Goal: Task Accomplishment & Management: Manage account settings

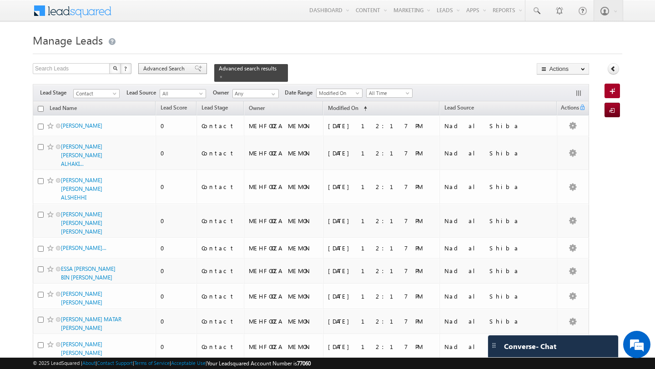
click at [164, 69] on span "Advanced Search" at bounding box center [165, 69] width 44 height 8
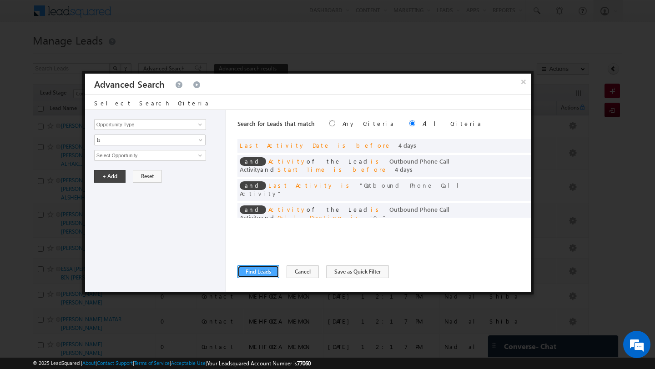
click at [272, 268] on button "Find Leads" at bounding box center [259, 272] width 42 height 13
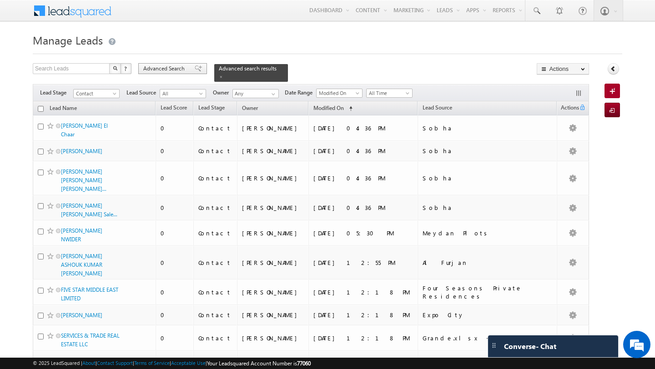
click at [175, 71] on span "Advanced Search" at bounding box center [165, 69] width 44 height 8
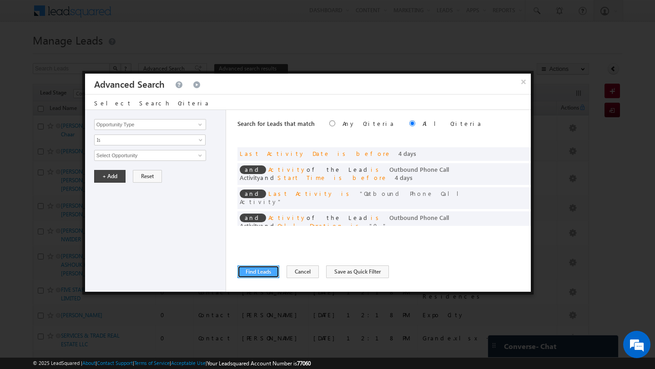
click at [253, 269] on button "Find Leads" at bounding box center [259, 272] width 42 height 13
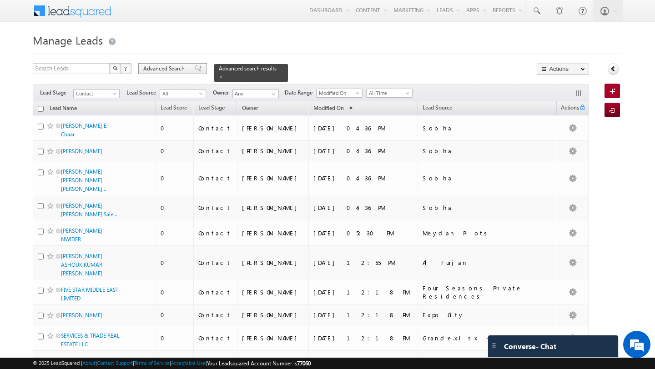
click at [162, 67] on span "Advanced Search" at bounding box center [165, 69] width 44 height 8
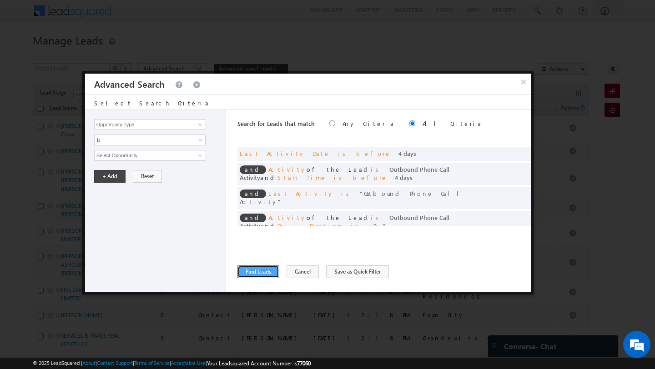
click at [255, 273] on button "Find Leads" at bounding box center [259, 272] width 42 height 13
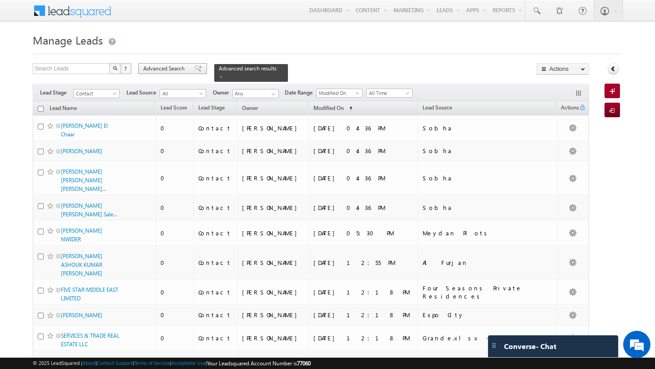
click at [165, 66] on span "Advanced Search" at bounding box center [165, 69] width 44 height 8
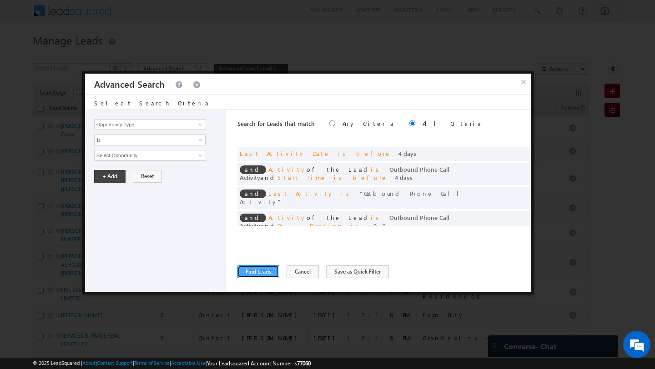
click at [268, 269] on button "Find Leads" at bounding box center [259, 272] width 42 height 13
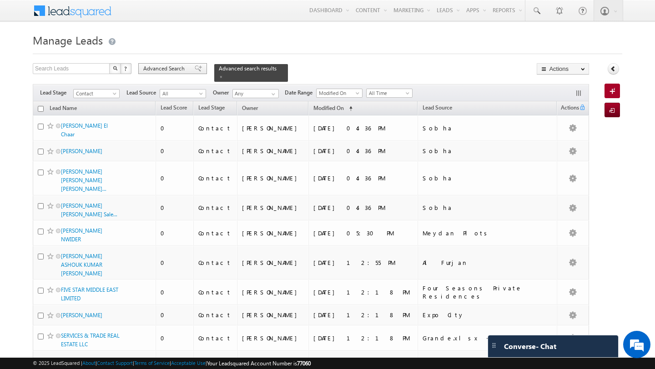
click at [172, 73] on div "Advanced Search" at bounding box center [172, 68] width 69 height 11
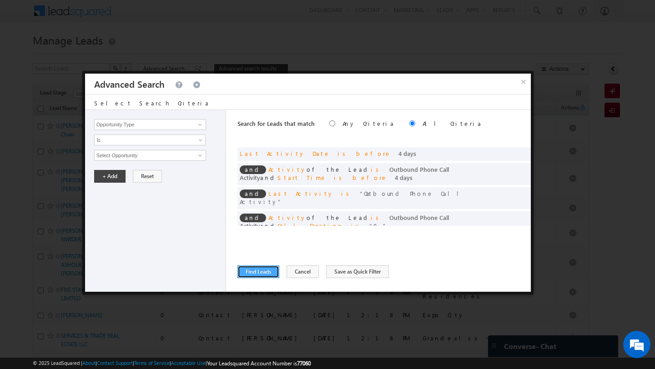
click at [259, 272] on button "Find Leads" at bounding box center [259, 272] width 42 height 13
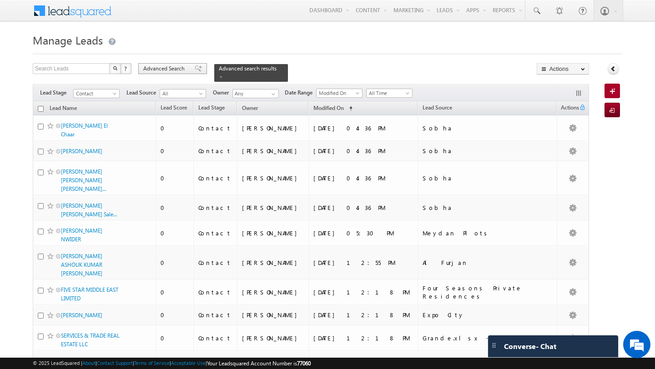
click at [175, 67] on span "Advanced Search" at bounding box center [165, 69] width 44 height 8
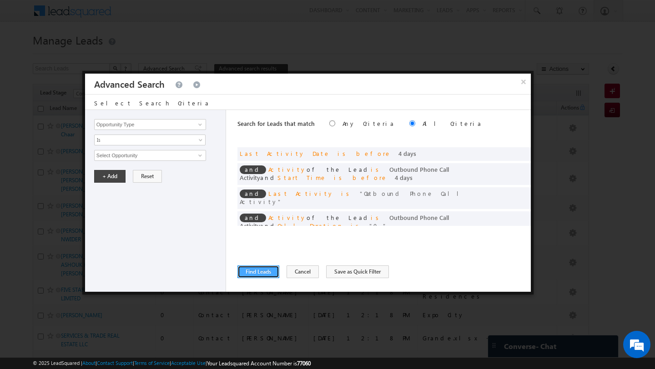
click at [247, 278] on button "Find Leads" at bounding box center [259, 272] width 42 height 13
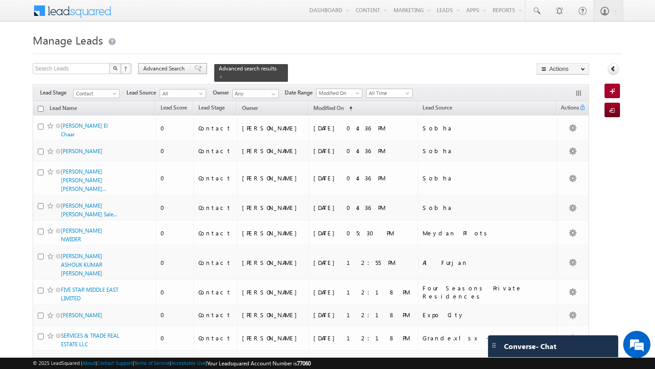
click at [178, 71] on span "Advanced Search" at bounding box center [165, 69] width 44 height 8
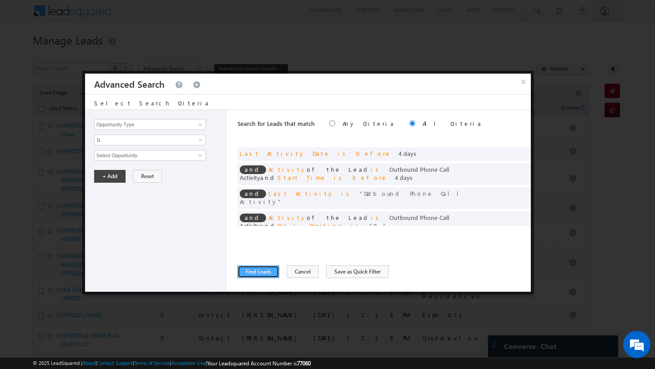
click at [265, 276] on button "Find Leads" at bounding box center [259, 272] width 42 height 13
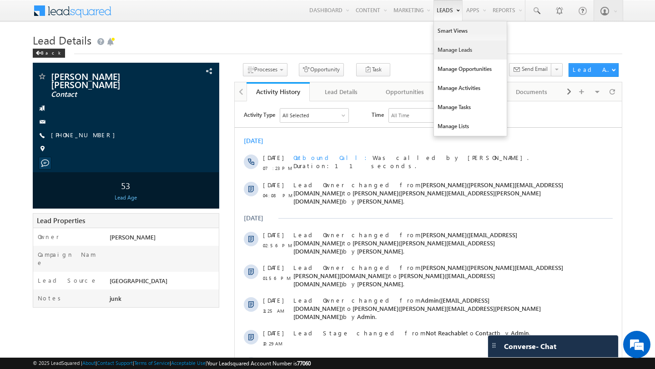
click at [452, 55] on link "Manage Leads" at bounding box center [470, 49] width 73 height 19
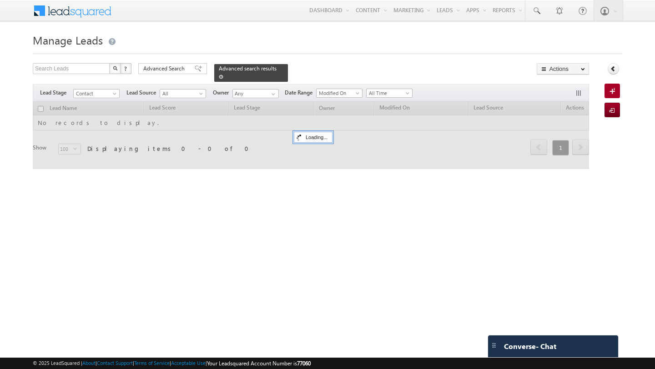
click at [219, 77] on span at bounding box center [221, 77] width 5 height 5
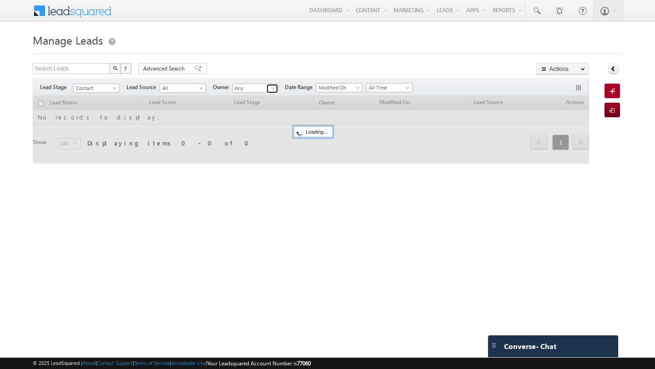
click at [274, 90] on span at bounding box center [273, 88] width 7 height 7
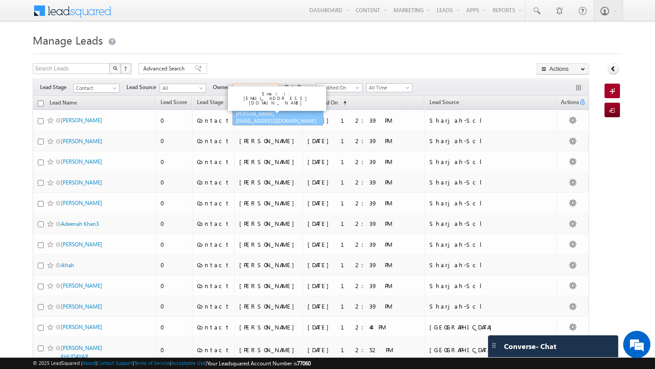
click at [252, 113] on link "Shubham Tripathi shubhamdutta.tripathi@indglobal.ae" at bounding box center [277, 117] width 91 height 17
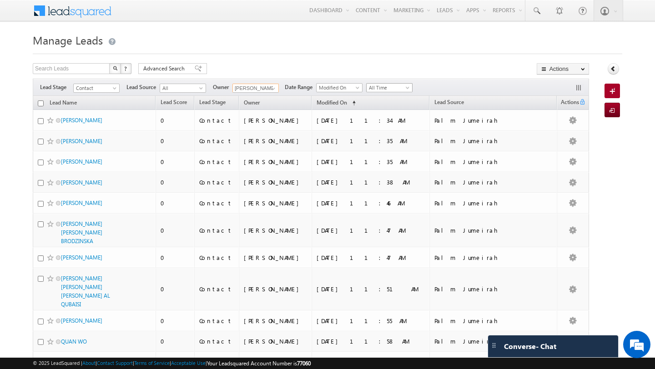
type input "[PERSON_NAME]"
click at [382, 86] on span "All Time" at bounding box center [388, 88] width 43 height 8
click at [380, 118] on link "[DATE]" at bounding box center [387, 118] width 46 height 8
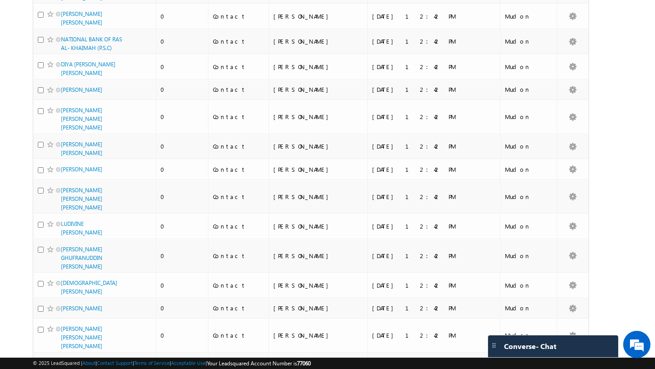
scroll to position [2107, 0]
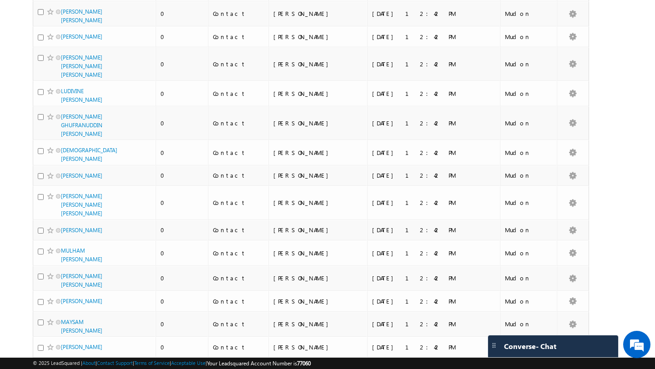
click at [68, 345] on li "50" at bounding box center [64, 343] width 22 height 9
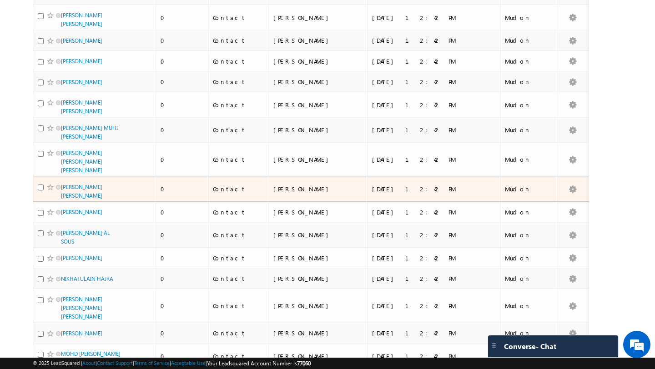
scroll to position [946, 0]
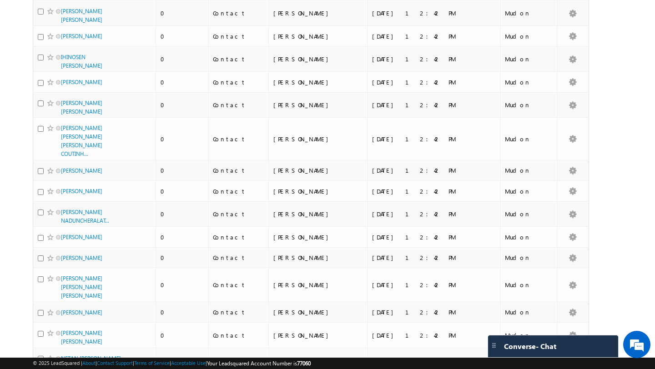
click at [66, 356] on li "100" at bounding box center [64, 353] width 22 height 9
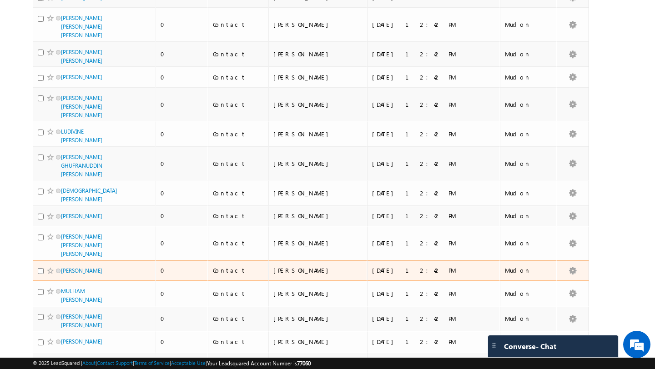
scroll to position [2107, 0]
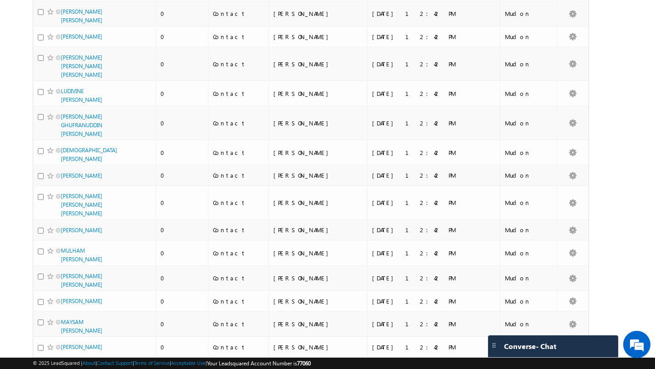
click at [67, 346] on li "50" at bounding box center [64, 343] width 22 height 9
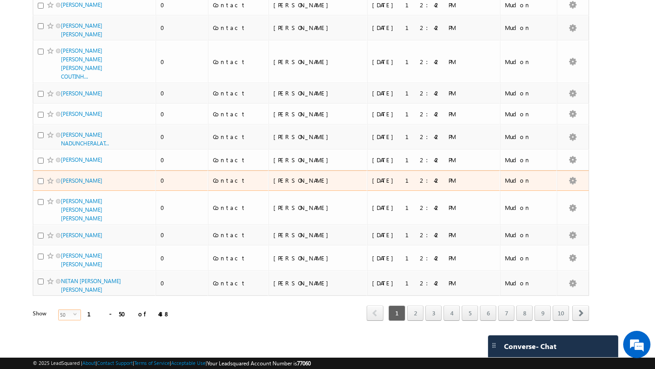
scroll to position [946, 0]
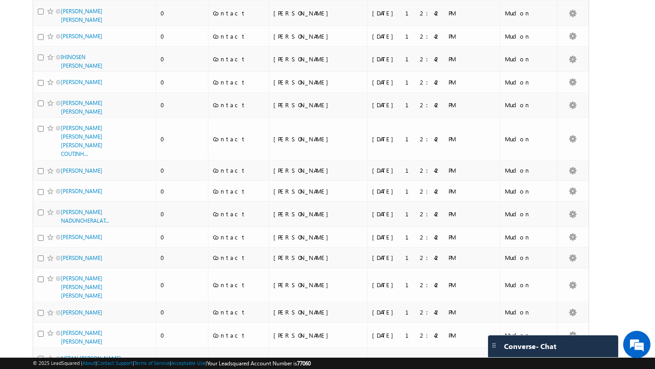
click at [65, 348] on li "50" at bounding box center [64, 343] width 22 height 9
click at [65, 354] on li "100" at bounding box center [64, 353] width 22 height 9
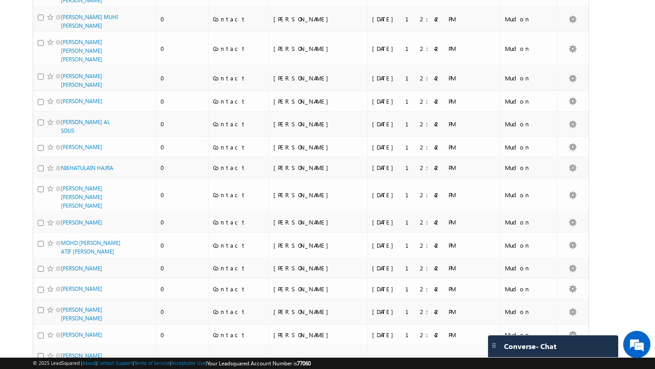
scroll to position [0, 0]
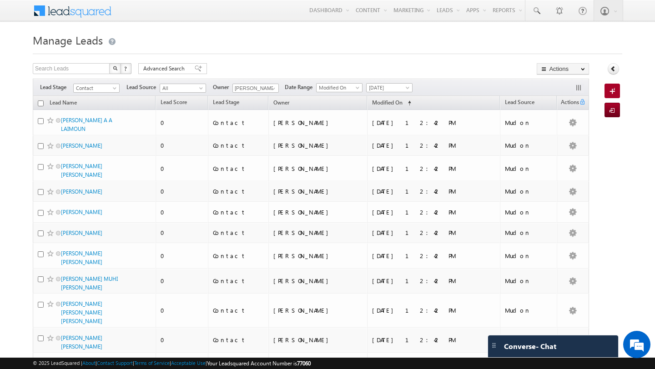
click at [40, 102] on input "checkbox" at bounding box center [41, 104] width 6 height 6
checkbox input "true"
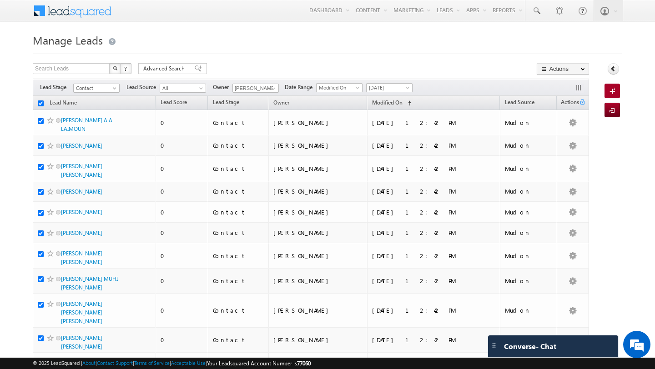
checkbox input "true"
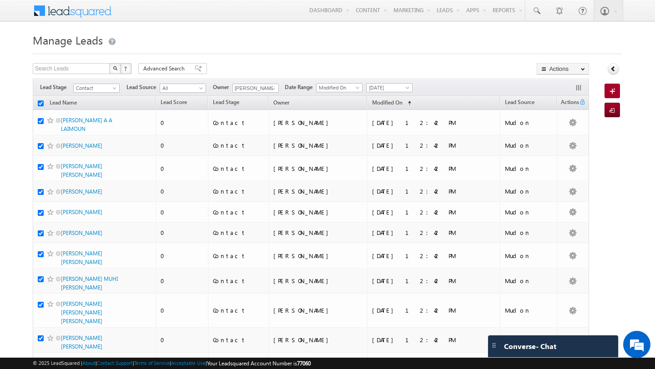
checkbox input "true"
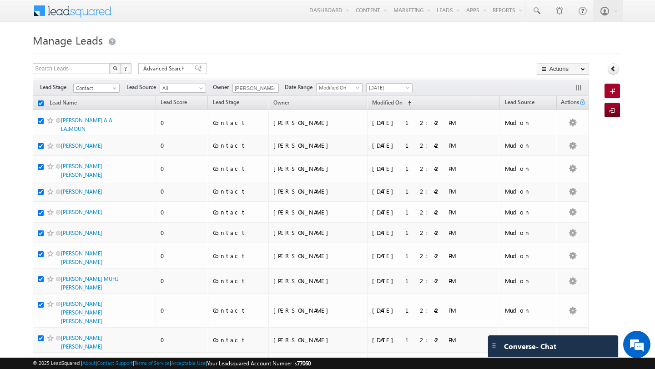
checkbox input "true"
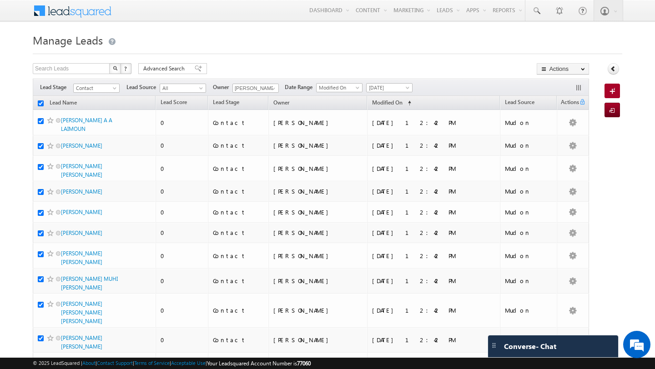
checkbox input "true"
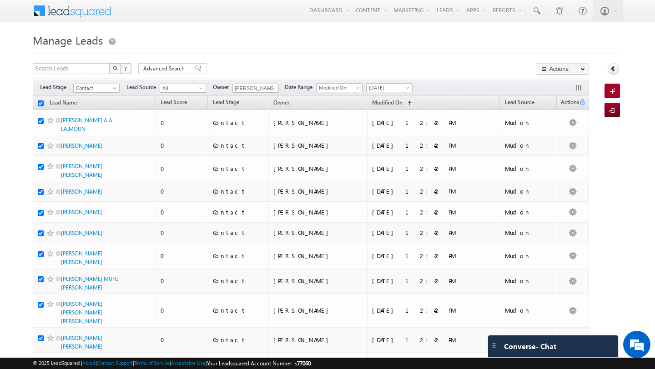
checkbox input "true"
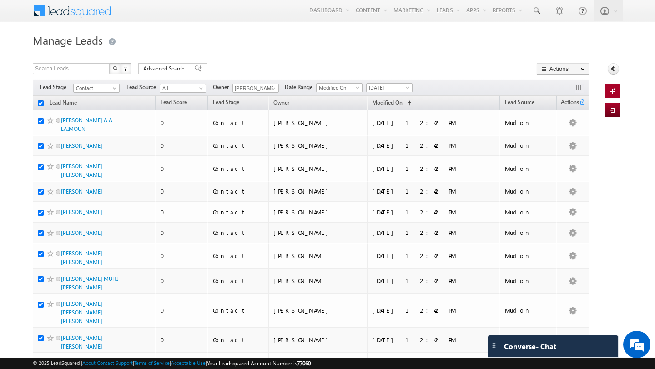
checkbox input "true"
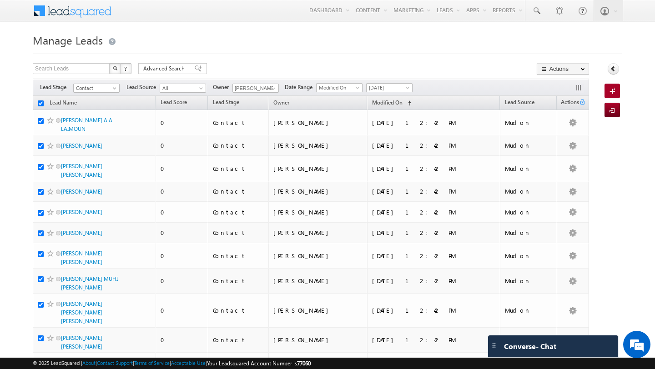
checkbox input "true"
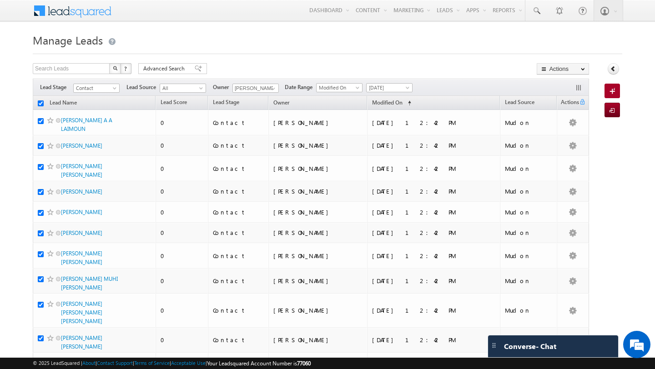
checkbox input "true"
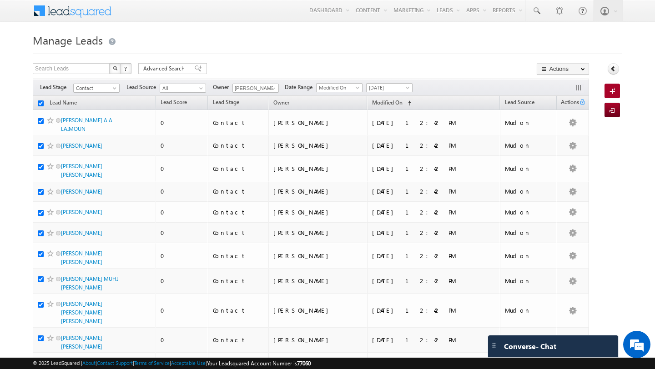
checkbox input "true"
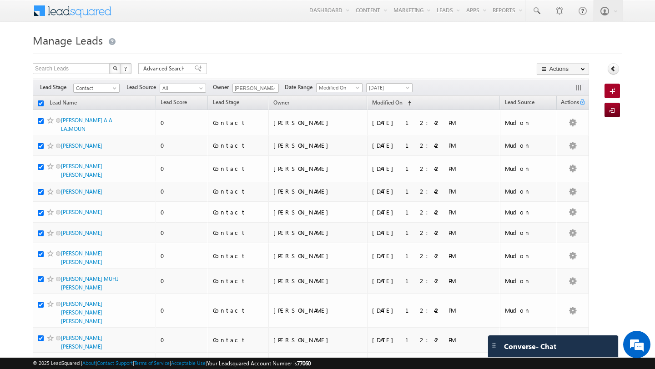
checkbox input "true"
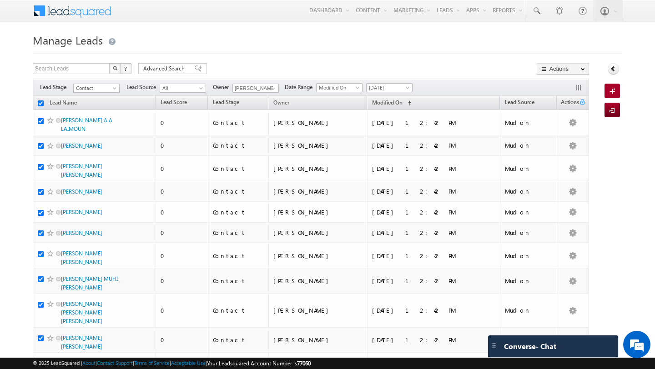
checkbox input "true"
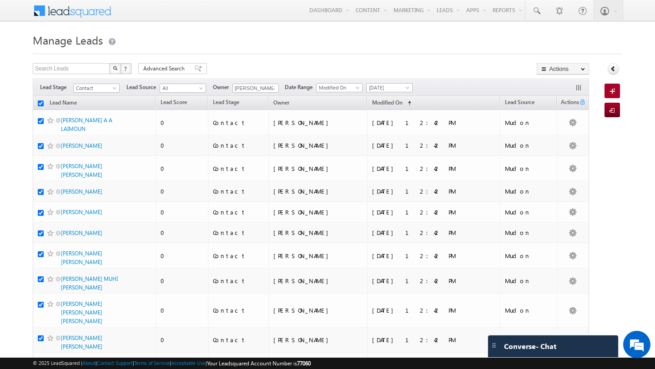
checkbox input "true"
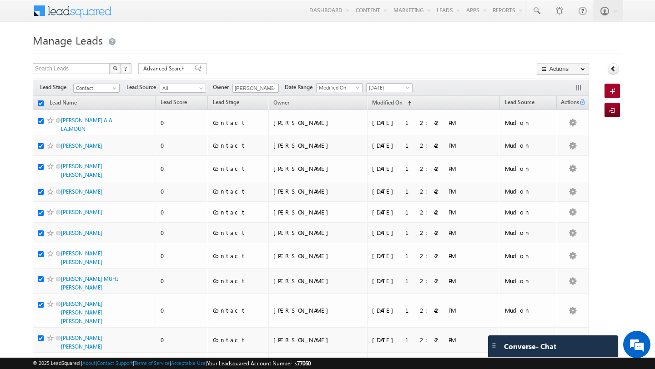
checkbox input "true"
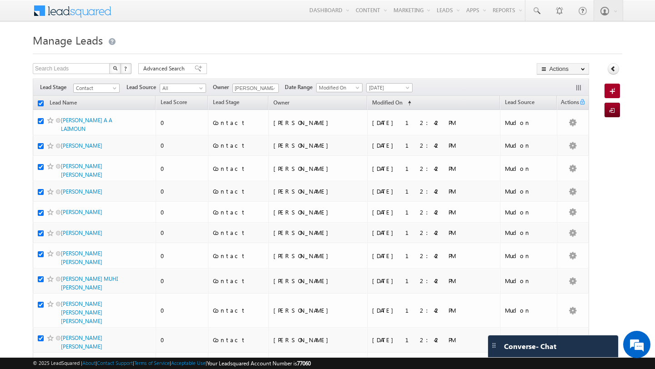
checkbox input "true"
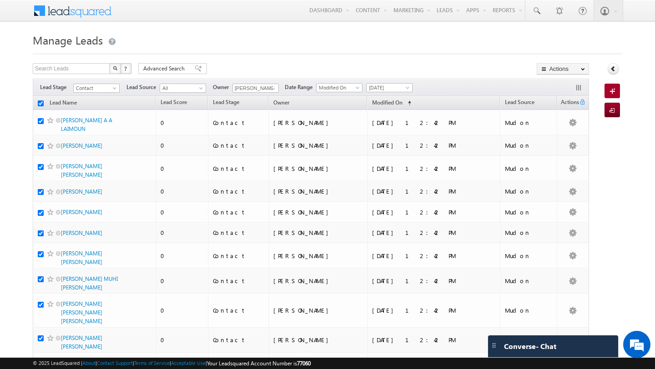
checkbox input "true"
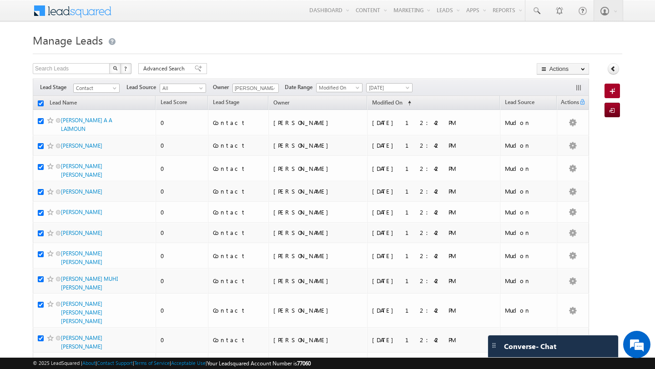
checkbox input "true"
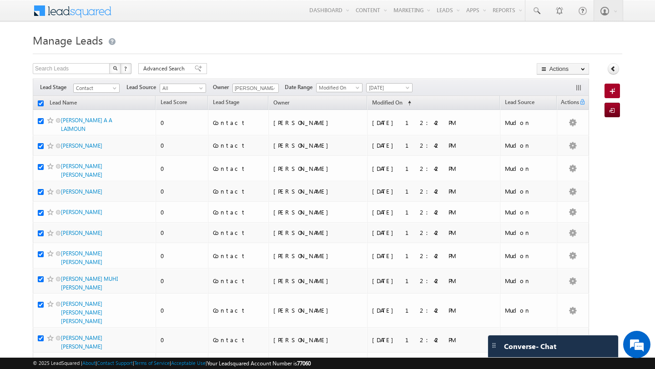
checkbox input "true"
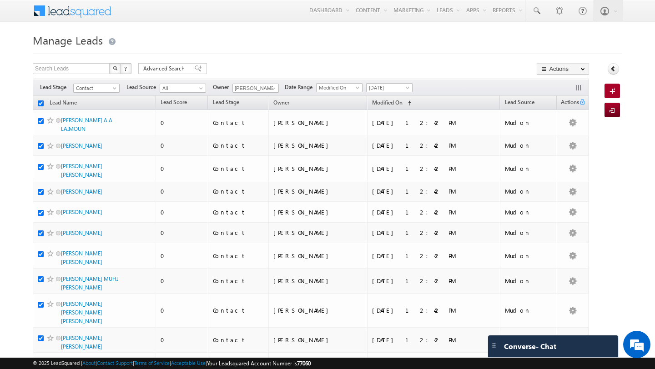
checkbox input "true"
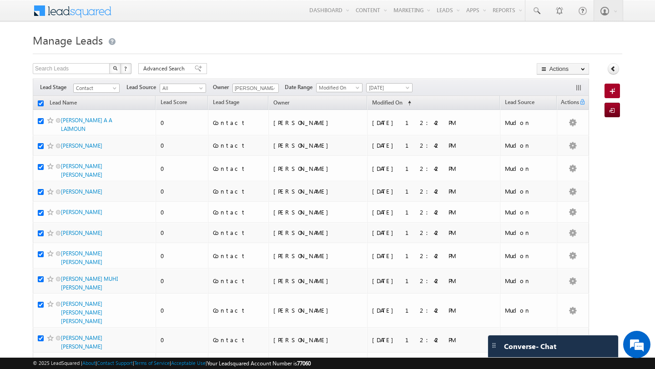
checkbox input "true"
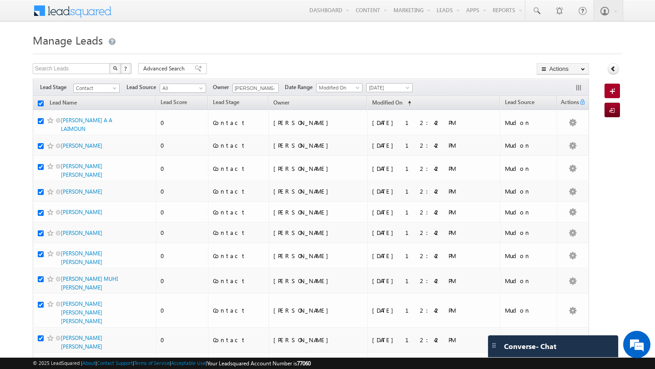
checkbox input "true"
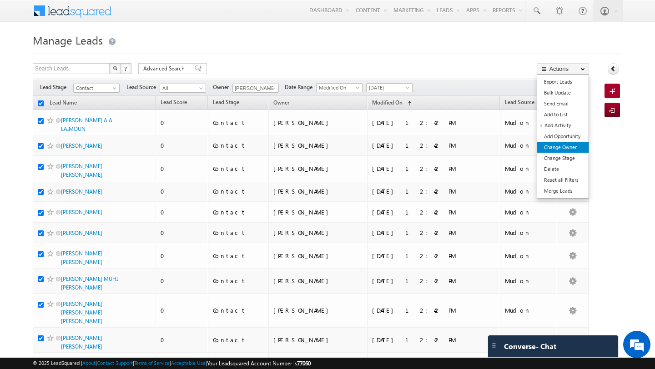
click at [571, 146] on link "Change Owner" at bounding box center [562, 147] width 51 height 11
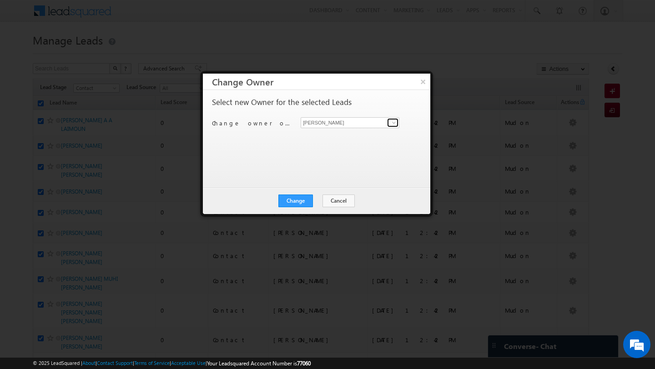
click at [395, 125] on span at bounding box center [393, 122] width 7 height 7
click at [344, 137] on span "[EMAIL_ADDRESS][PERSON_NAME][DOMAIN_NAME]" at bounding box center [345, 140] width 82 height 7
type input "MEHFOOZA MEMON"
click at [298, 198] on button "Change" at bounding box center [295, 201] width 35 height 13
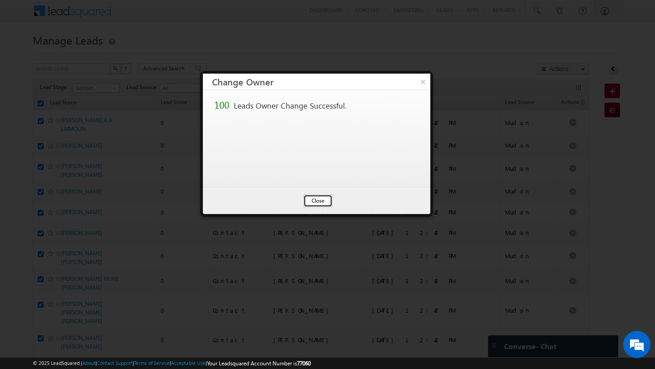
click at [317, 202] on button "Close" at bounding box center [317, 201] width 29 height 13
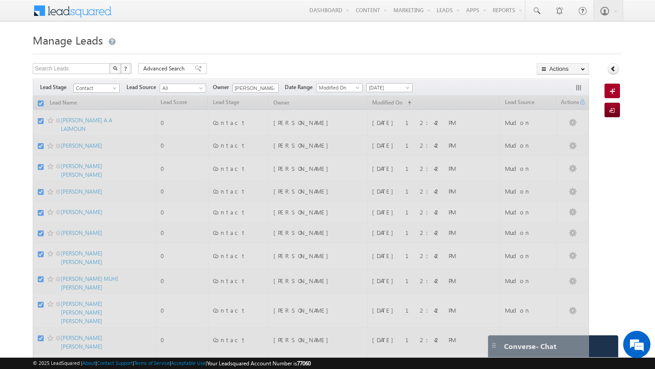
checkbox input "false"
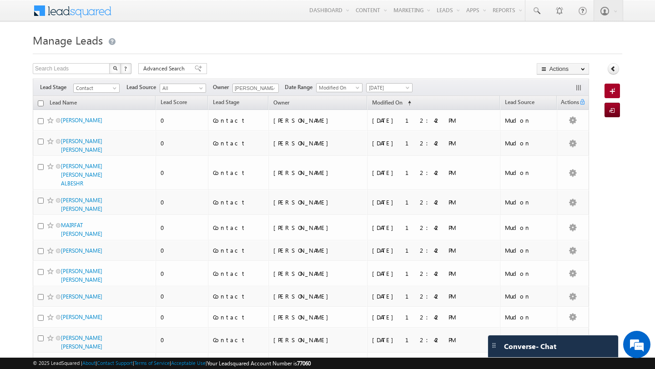
click at [41, 103] on input "checkbox" at bounding box center [41, 104] width 6 height 6
checkbox input "true"
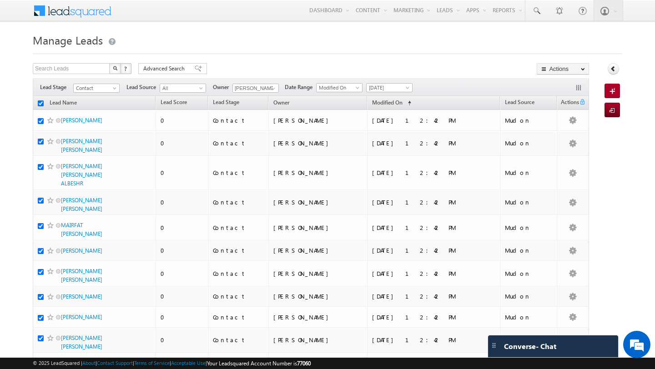
checkbox input "true"
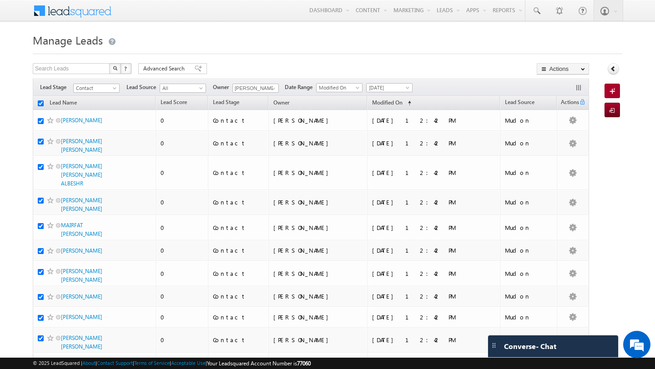
checkbox input "true"
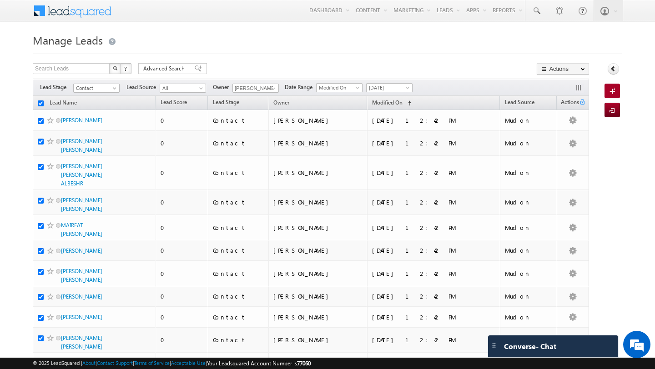
checkbox input "true"
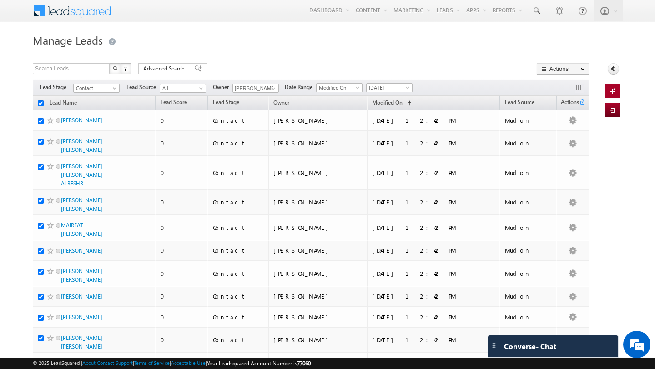
checkbox input "true"
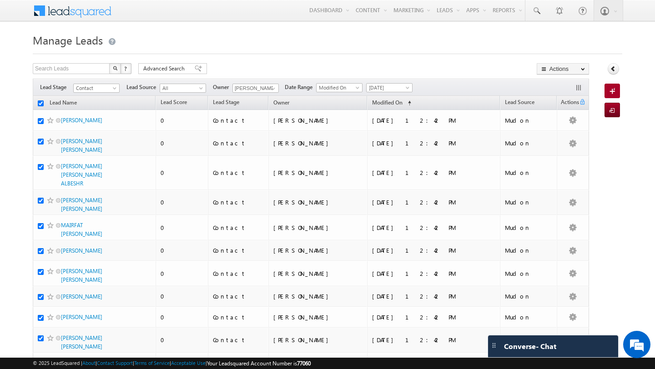
checkbox input "true"
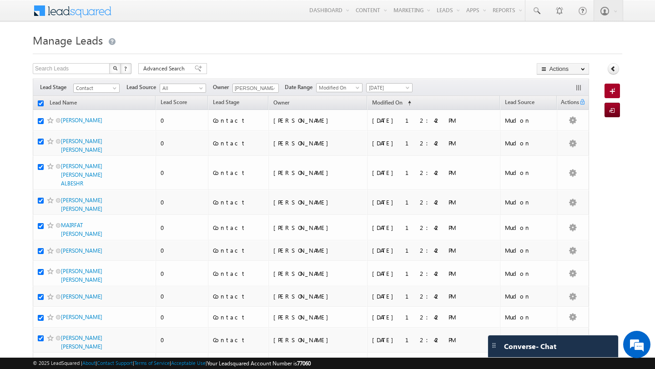
checkbox input "true"
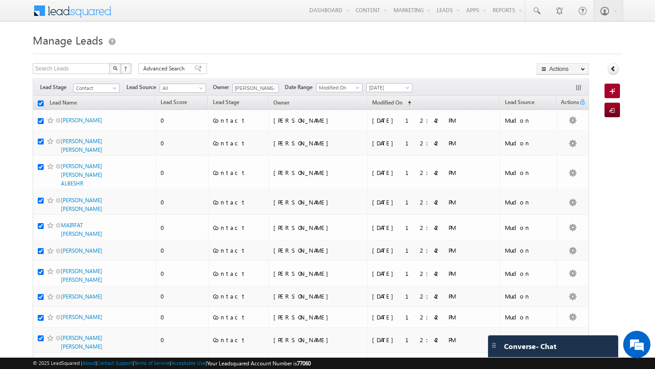
checkbox input "true"
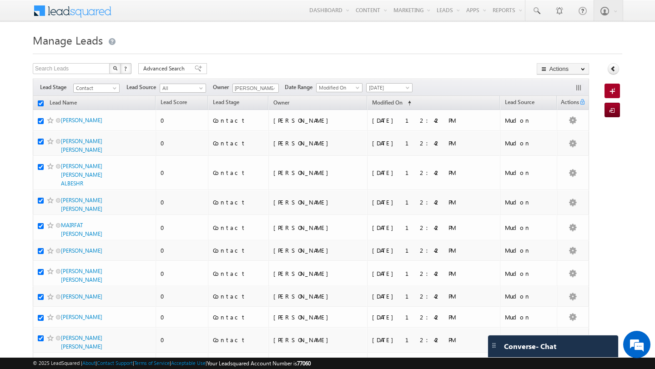
checkbox input "true"
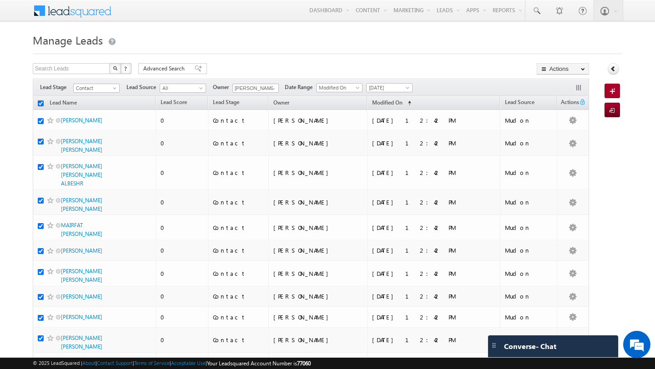
checkbox input "true"
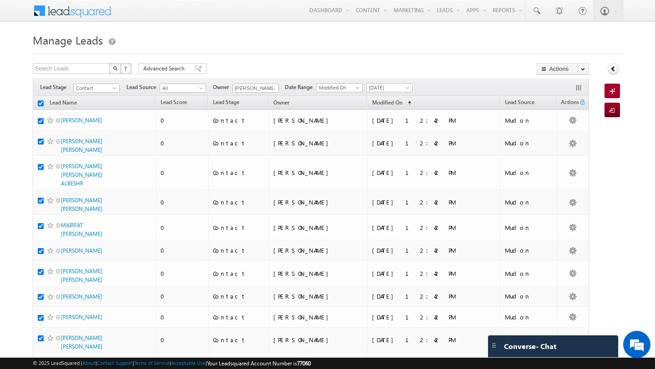
checkbox input "true"
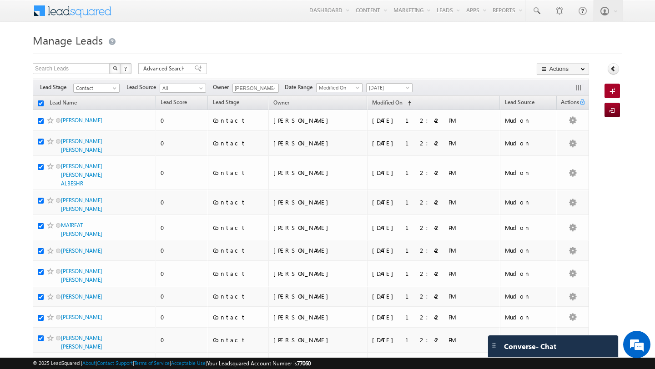
checkbox input "true"
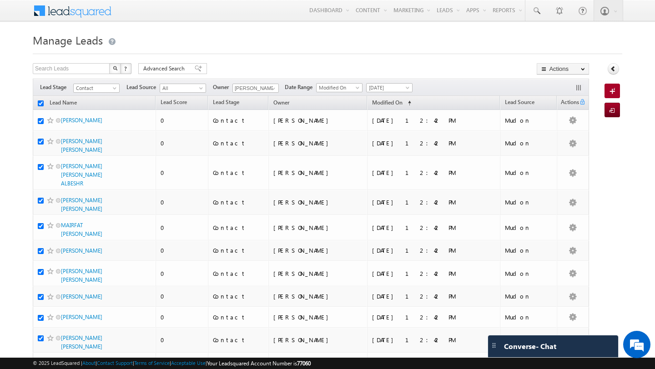
checkbox input "true"
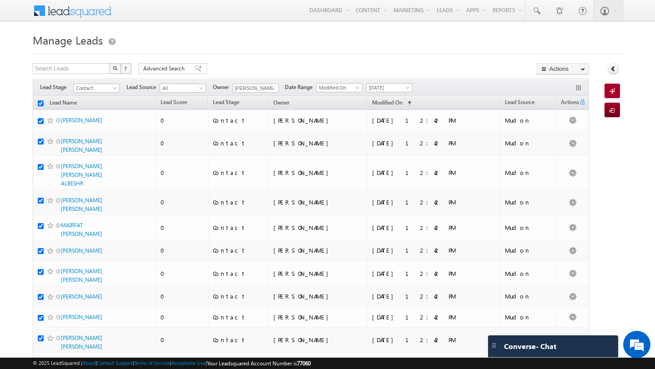
checkbox input "true"
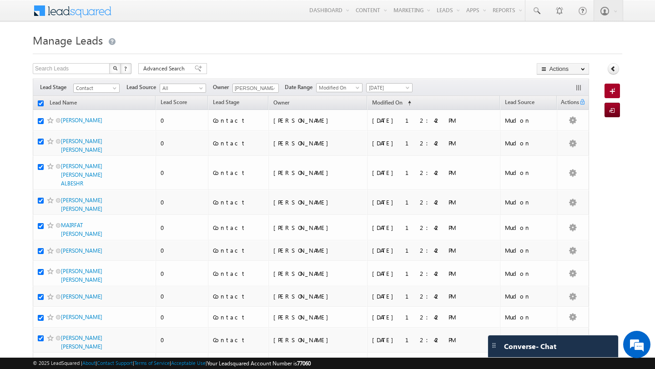
checkbox input "true"
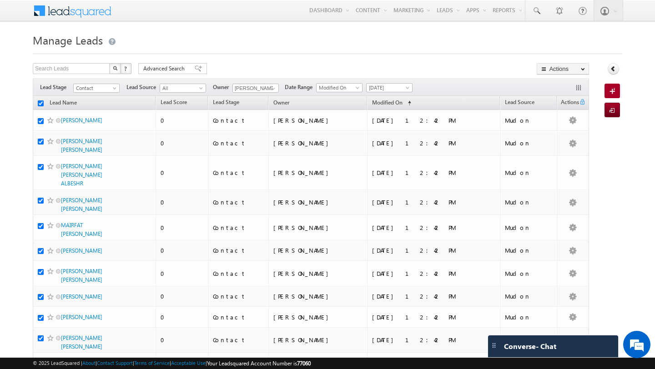
checkbox input "true"
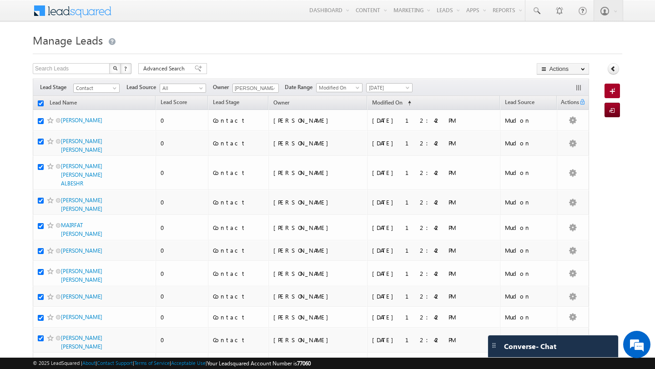
checkbox input "true"
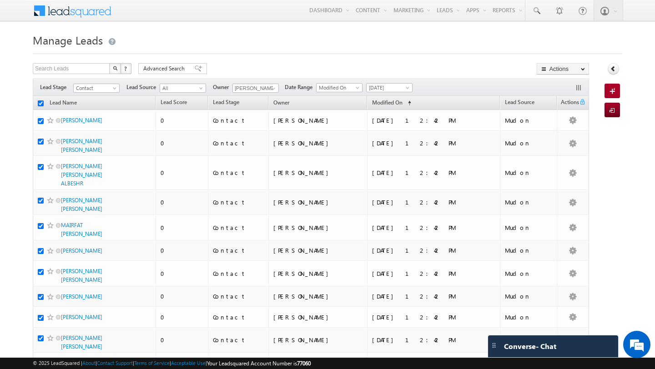
checkbox input "true"
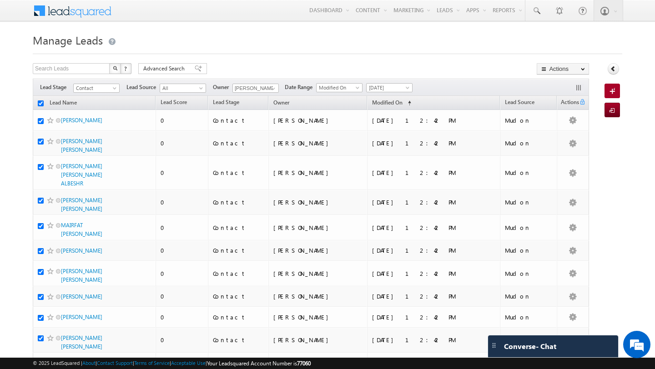
checkbox input "true"
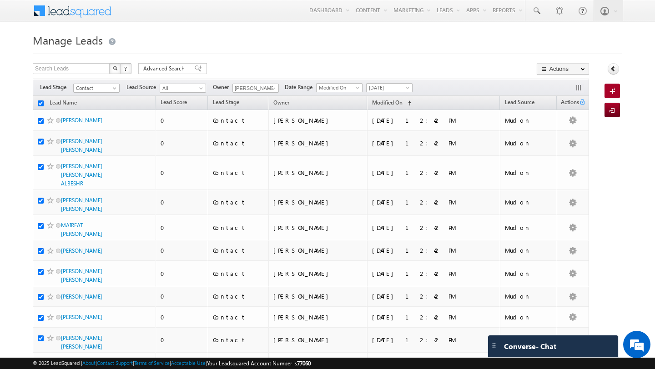
checkbox input "true"
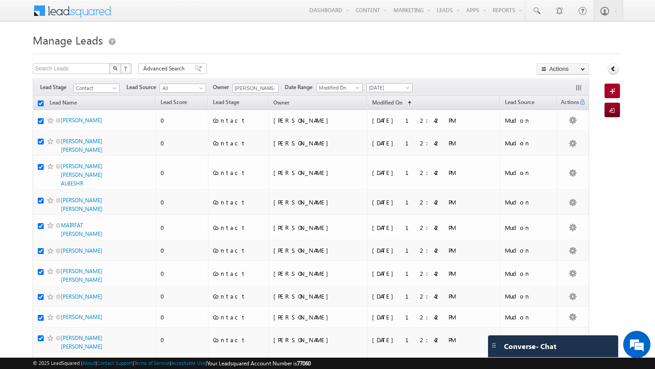
checkbox input "true"
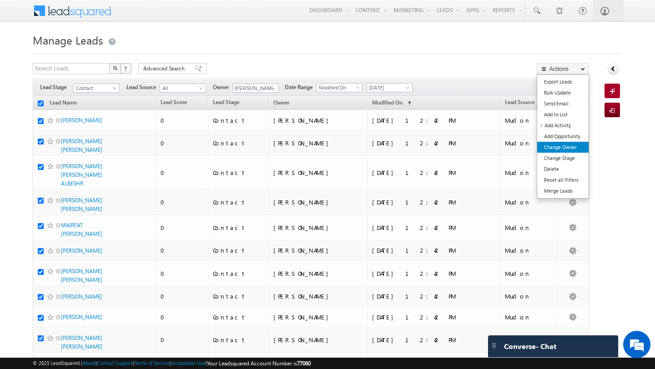
click at [568, 148] on link "Change Owner" at bounding box center [562, 147] width 51 height 11
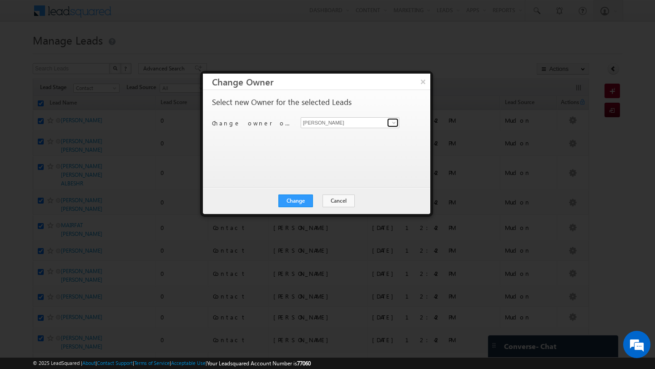
click at [397, 123] on span at bounding box center [393, 122] width 7 height 7
click at [349, 130] on link "Swarup Chandradas swarup.chandradas@indglobal.ae" at bounding box center [350, 136] width 99 height 17
type input "[PERSON_NAME]"
click at [298, 200] on button "Change" at bounding box center [295, 201] width 35 height 13
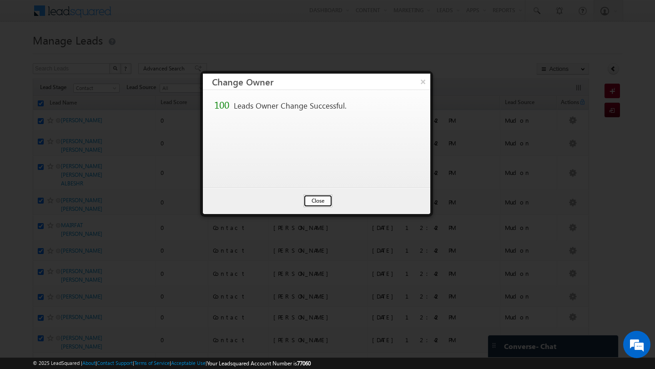
click at [307, 202] on button "Close" at bounding box center [317, 201] width 29 height 13
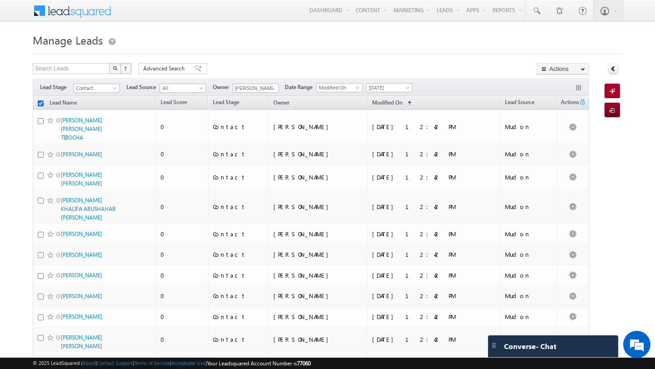
checkbox input "false"
click at [41, 103] on input "checkbox" at bounding box center [41, 104] width 6 height 6
checkbox input "true"
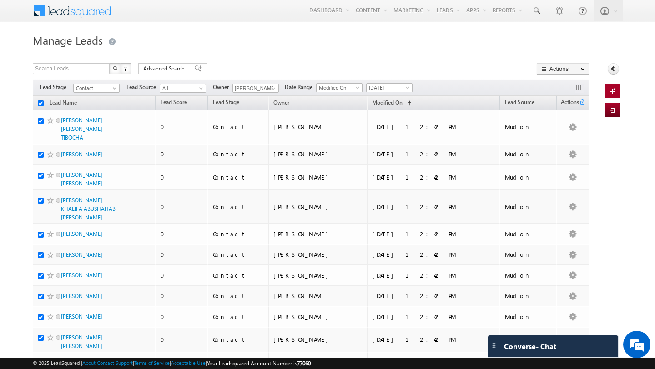
checkbox input "true"
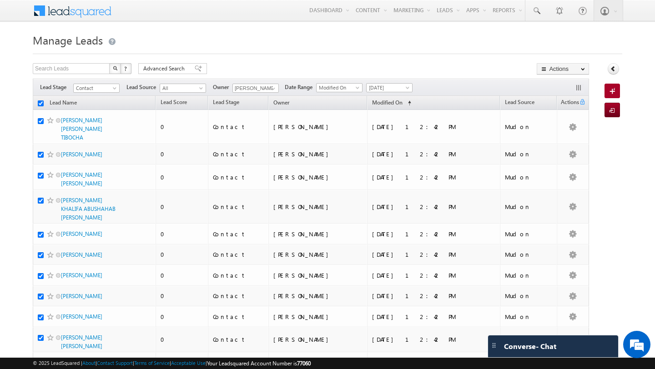
checkbox input "true"
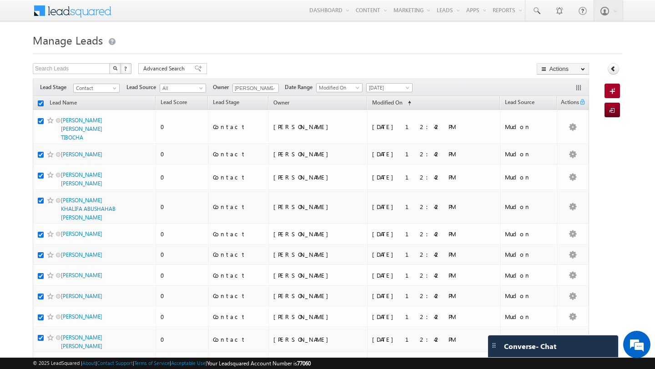
checkbox input "true"
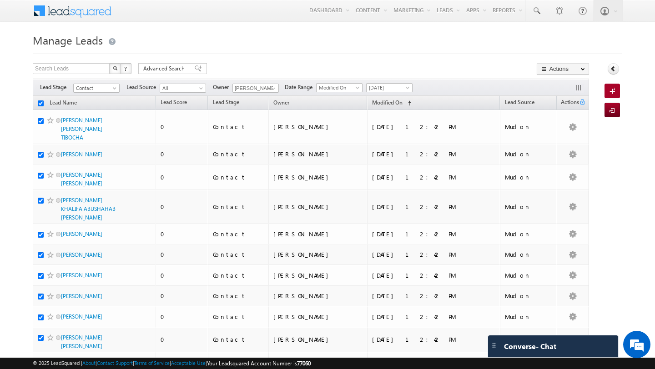
checkbox input "true"
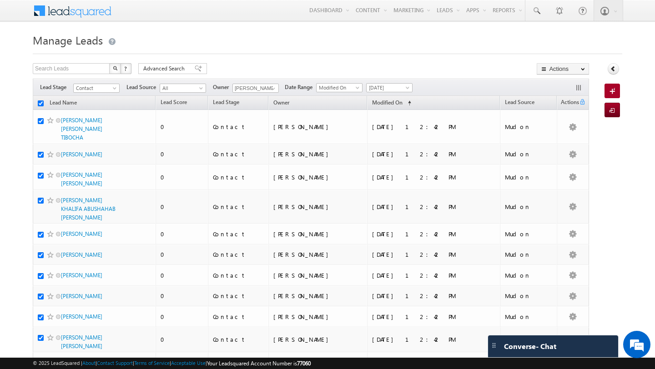
checkbox input "true"
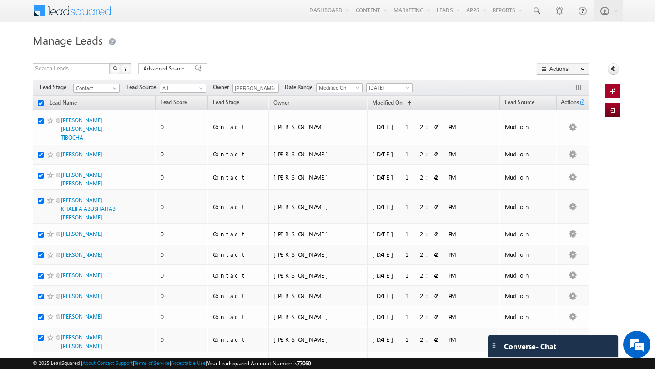
checkbox input "true"
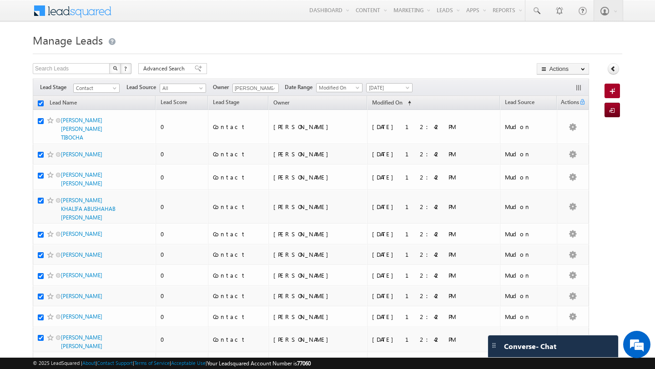
checkbox input "true"
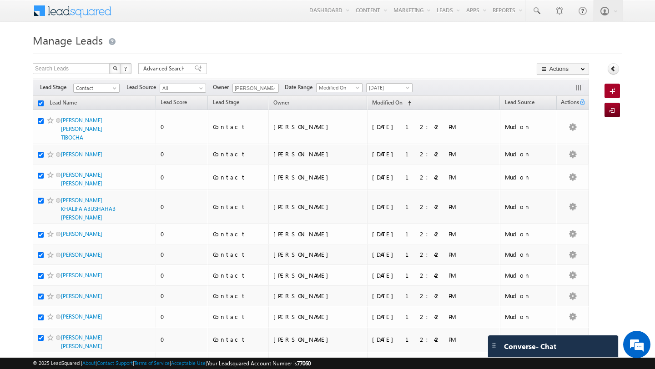
checkbox input "true"
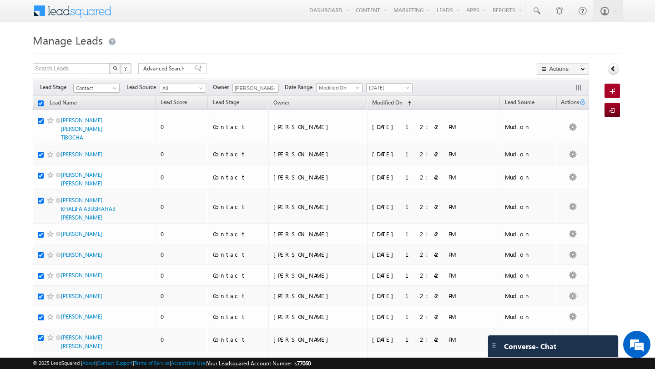
checkbox input "true"
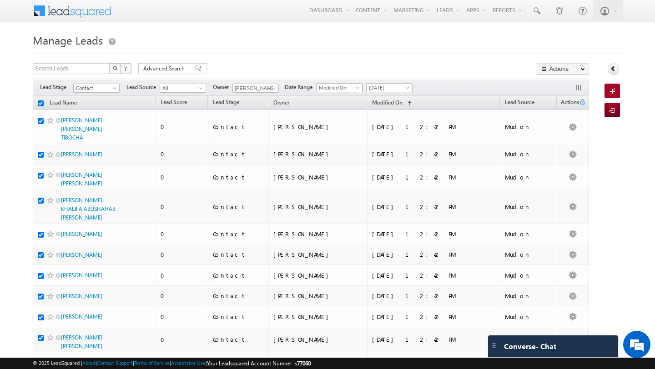
checkbox input "true"
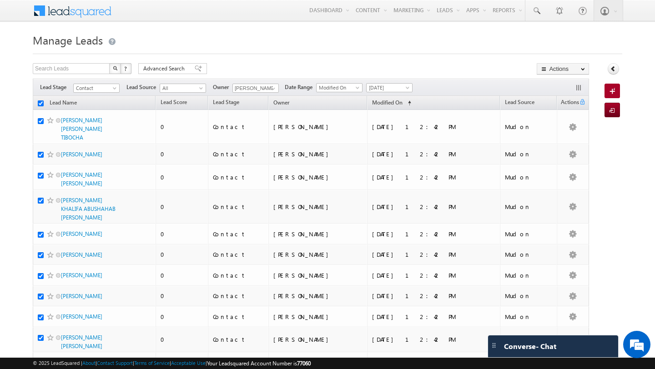
checkbox input "true"
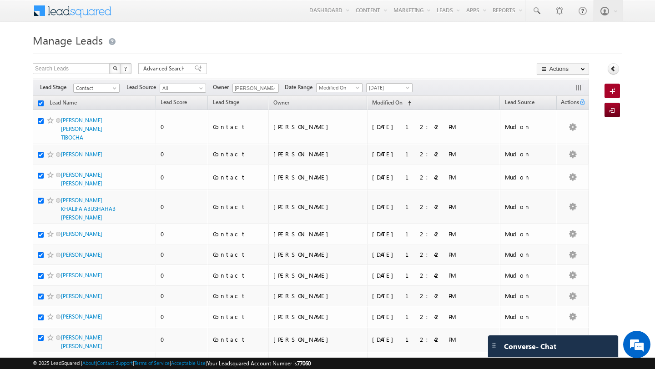
checkbox input "true"
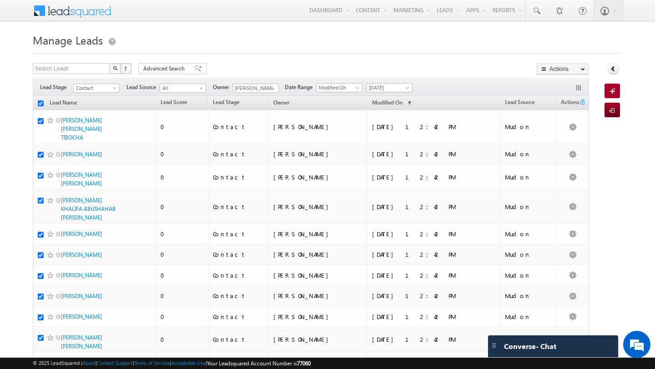
checkbox input "true"
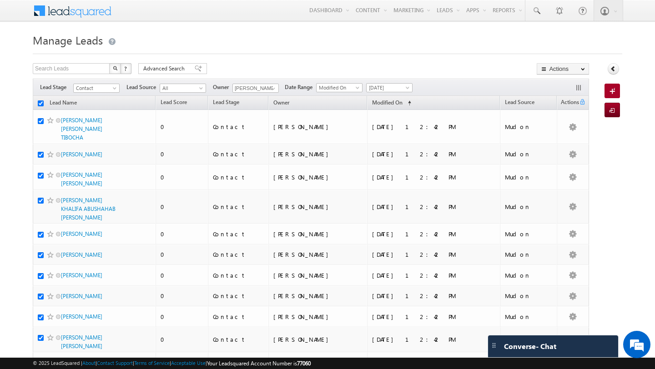
checkbox input "true"
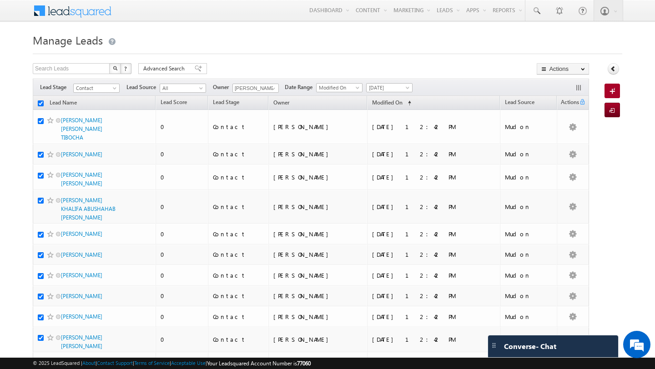
checkbox input "true"
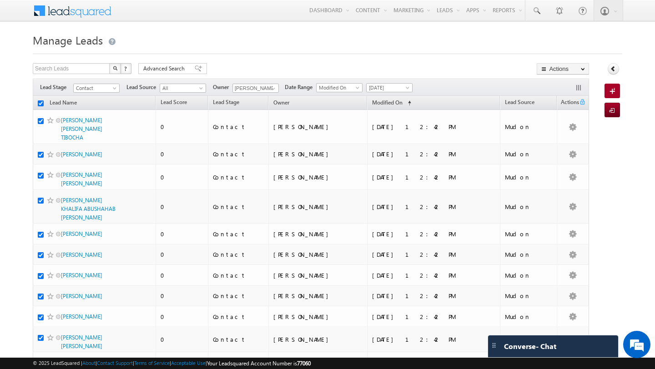
checkbox input "true"
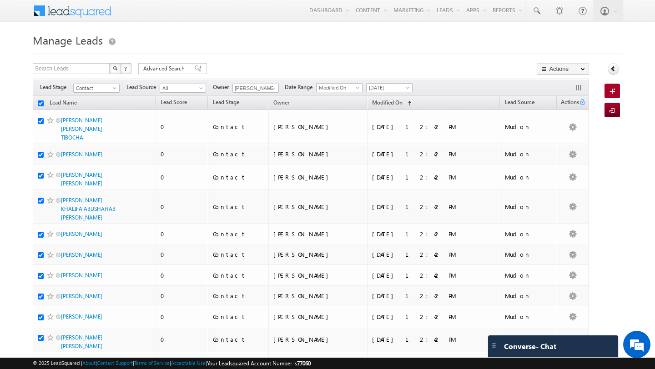
checkbox input "true"
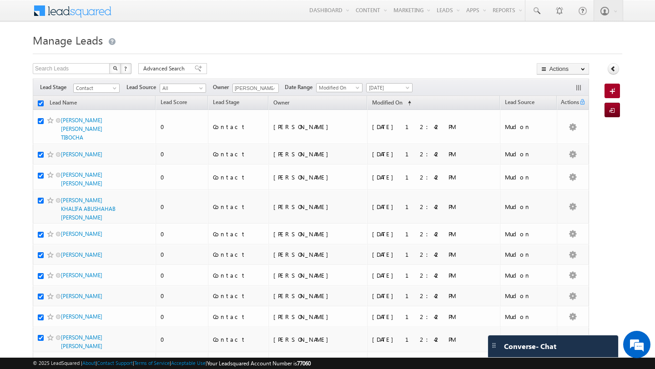
checkbox input "true"
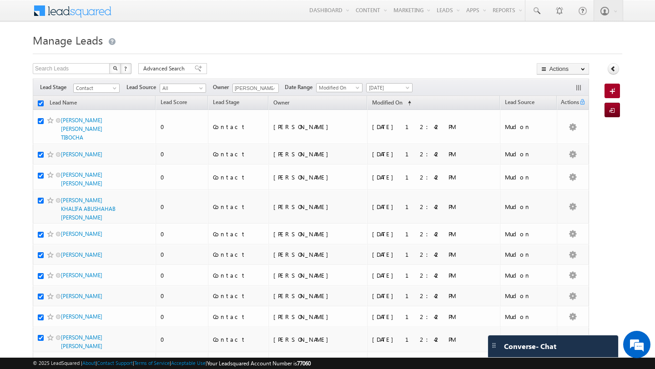
checkbox input "true"
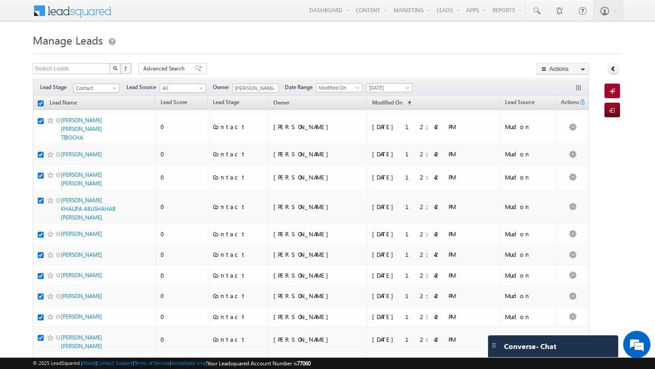
checkbox input "true"
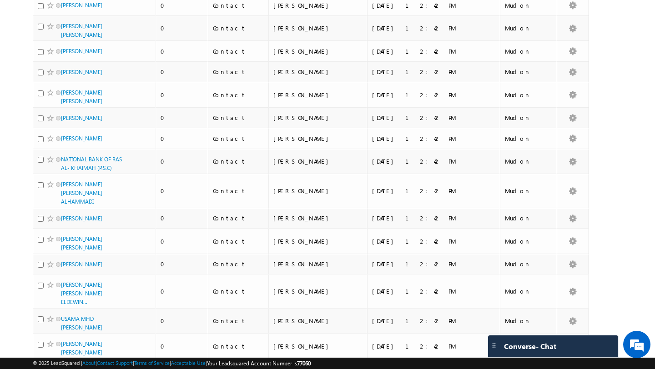
scroll to position [2153, 0]
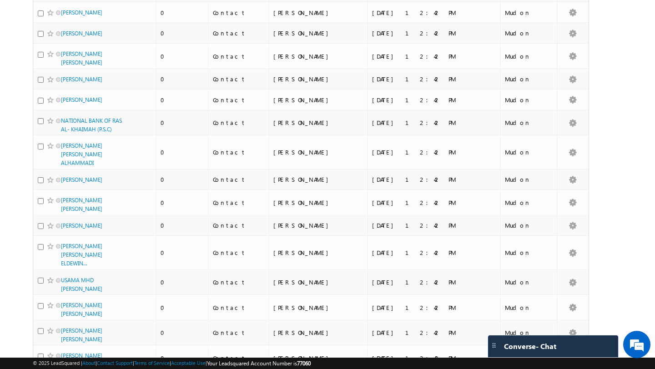
click at [66, 346] on li "50" at bounding box center [64, 343] width 22 height 9
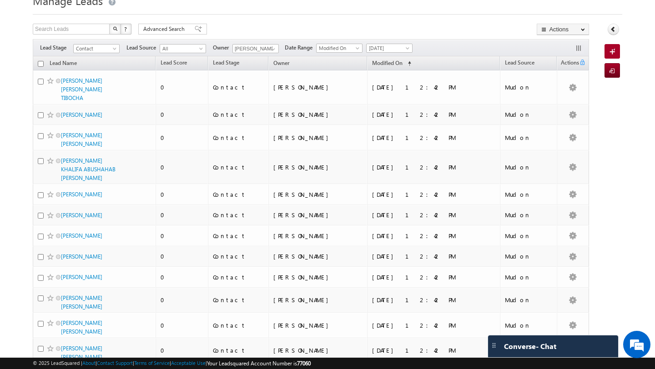
scroll to position [0, 0]
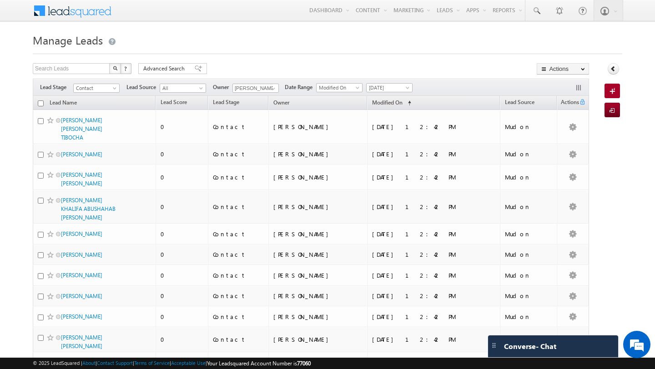
click at [40, 105] on input "checkbox" at bounding box center [41, 104] width 6 height 6
checkbox input "true"
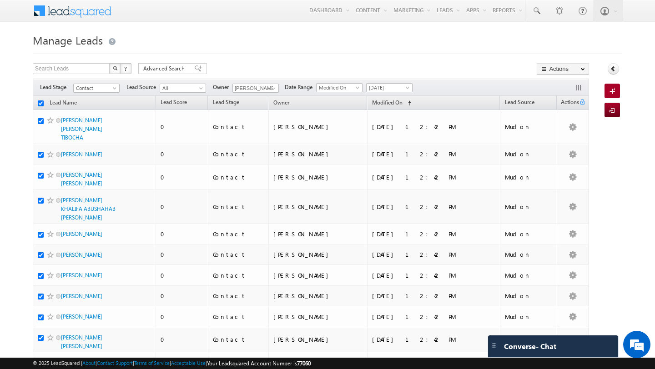
checkbox input "true"
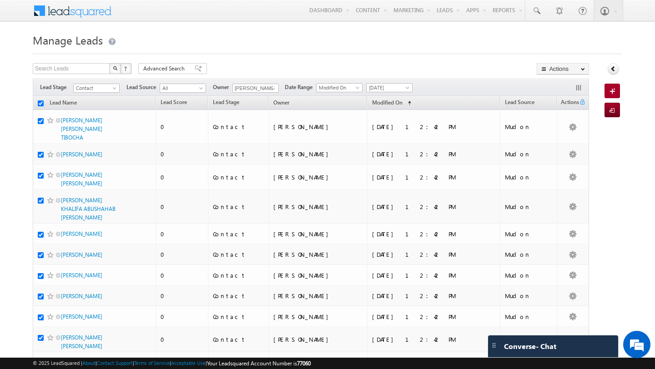
checkbox input "true"
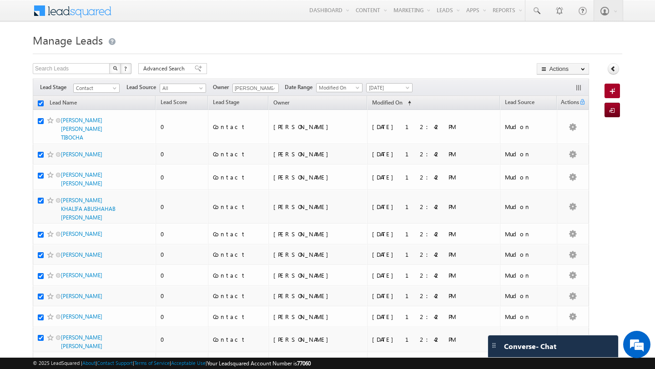
checkbox input "true"
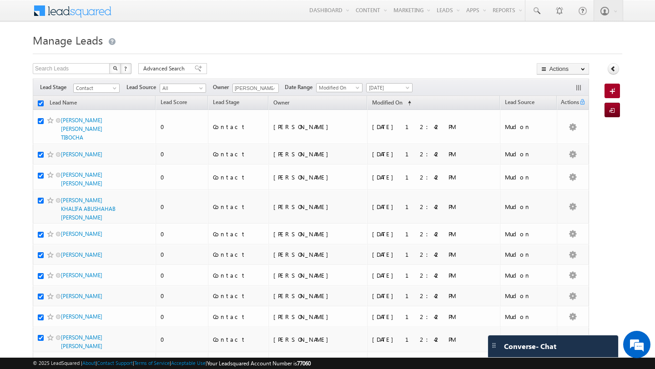
checkbox input "true"
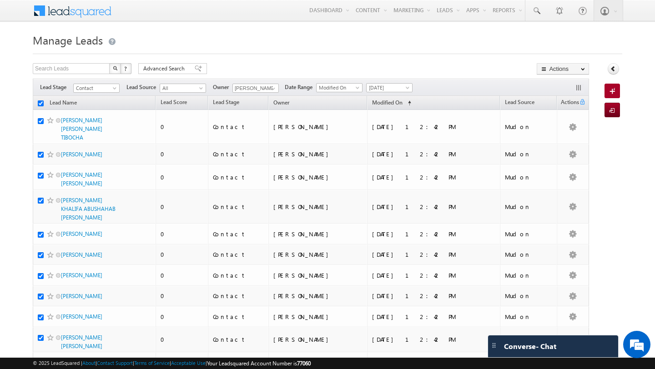
checkbox input "true"
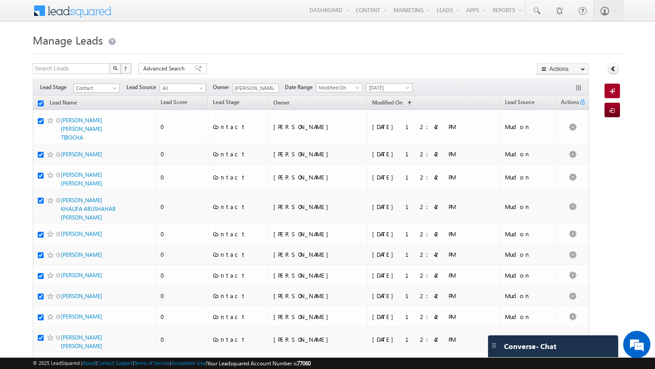
checkbox input "true"
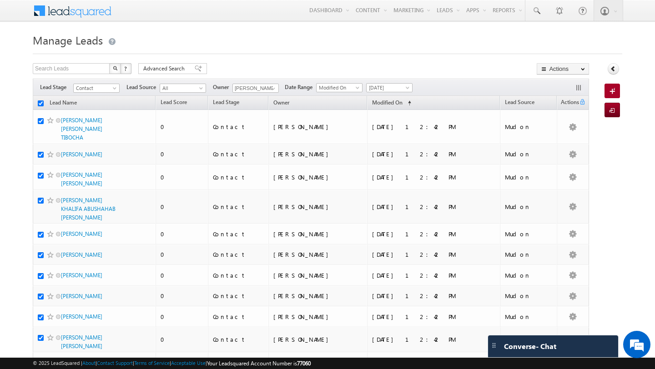
checkbox input "true"
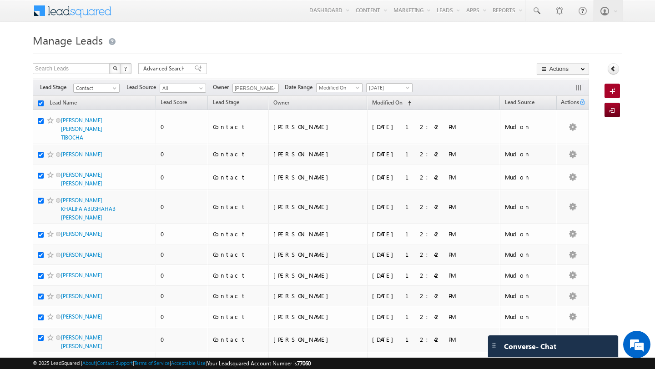
checkbox input "true"
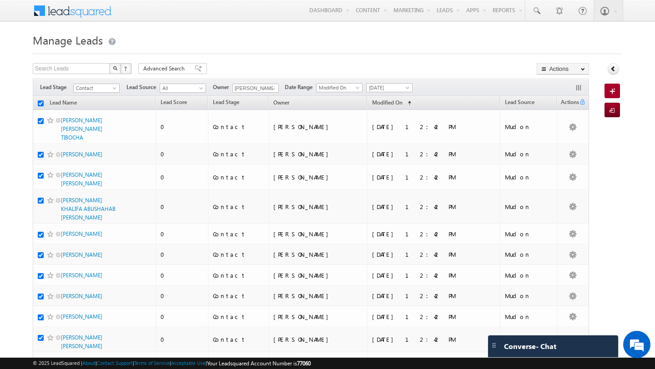
checkbox input "true"
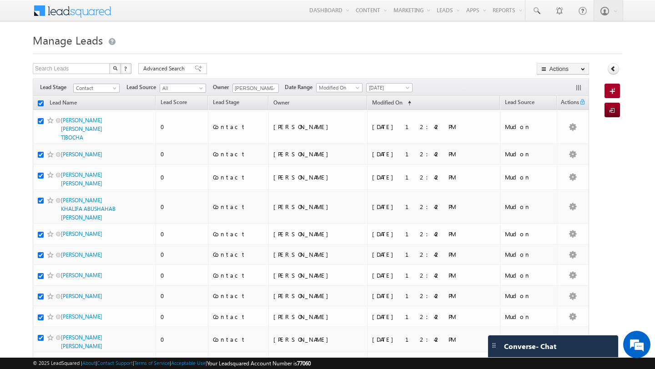
checkbox input "true"
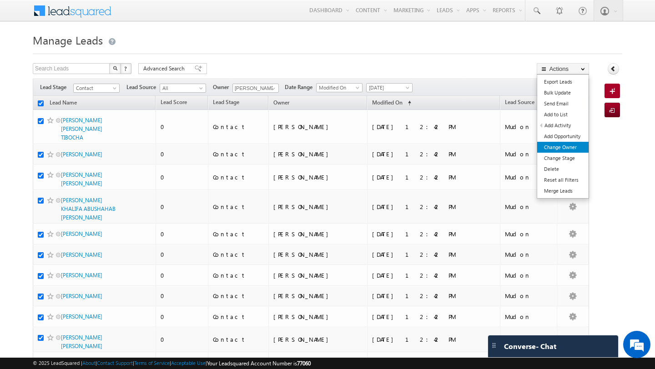
click at [567, 149] on link "Change Owner" at bounding box center [562, 147] width 51 height 11
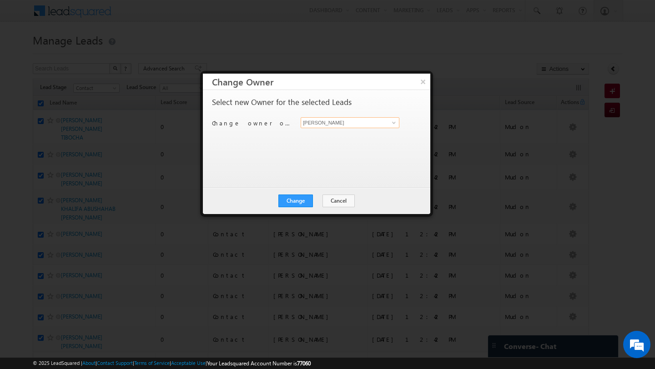
click at [370, 126] on input "[PERSON_NAME]" at bounding box center [350, 122] width 99 height 11
click at [337, 138] on span "[PERSON_NAME][EMAIL_ADDRESS][DOMAIN_NAME]" at bounding box center [345, 140] width 82 height 7
type input "[PERSON_NAME]"
click at [299, 204] on button "Change" at bounding box center [295, 201] width 35 height 13
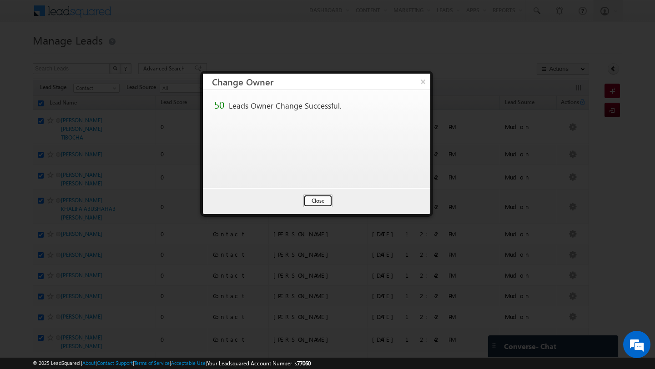
click at [311, 203] on button "Close" at bounding box center [317, 201] width 29 height 13
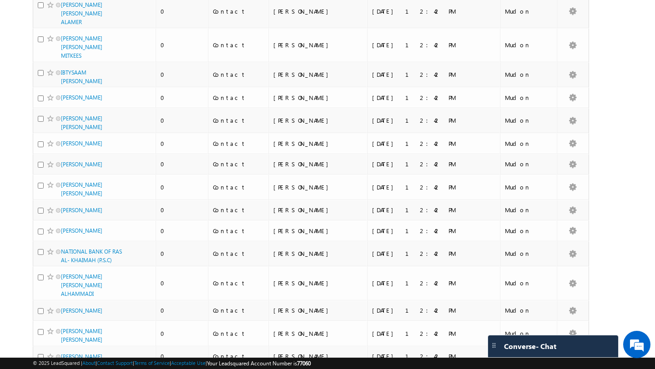
scroll to position [996, 0]
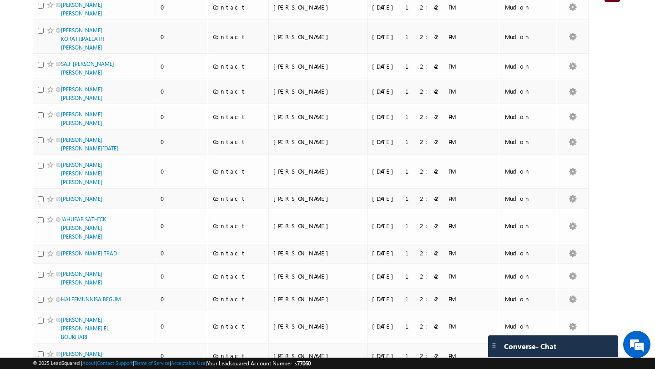
scroll to position [0, 0]
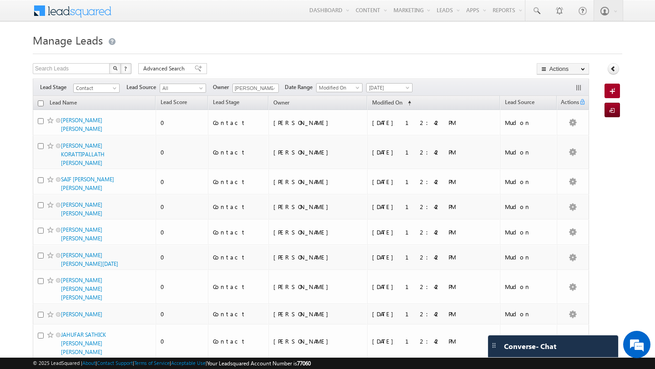
click at [40, 106] on input "checkbox" at bounding box center [41, 104] width 6 height 6
checkbox input "true"
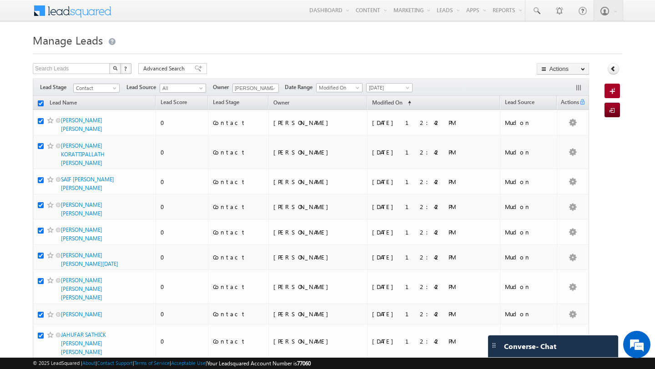
checkbox input "true"
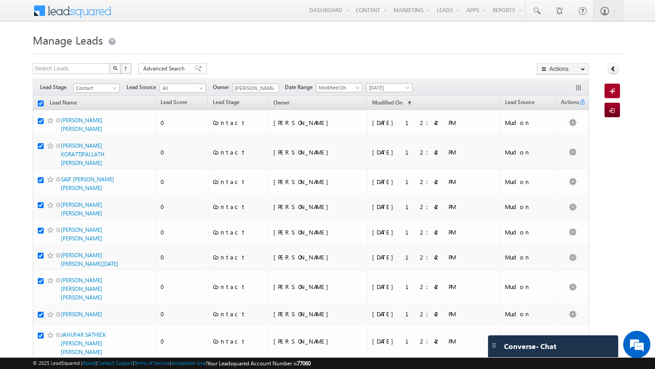
checkbox input "true"
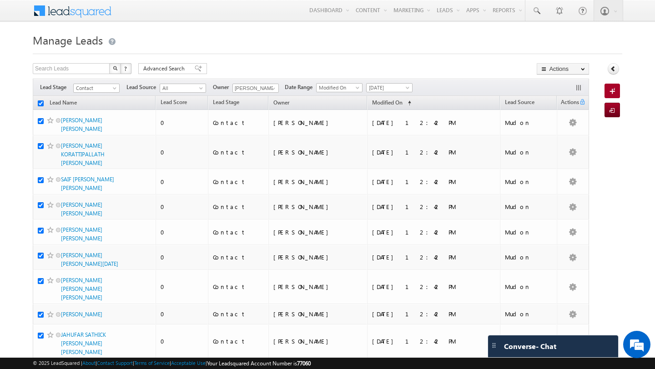
checkbox input "true"
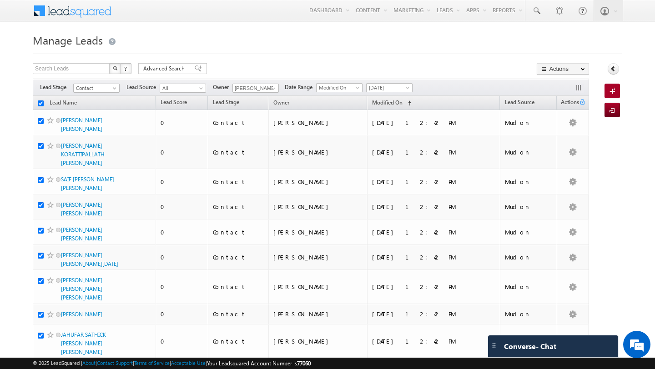
checkbox input "true"
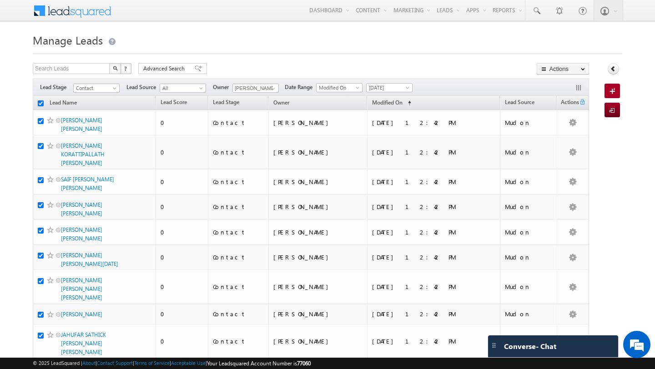
checkbox input "true"
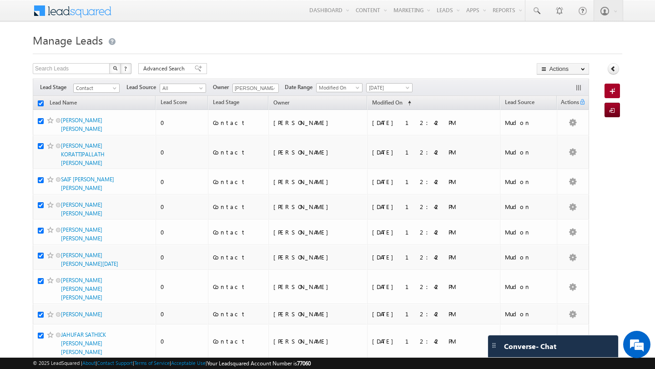
checkbox input "true"
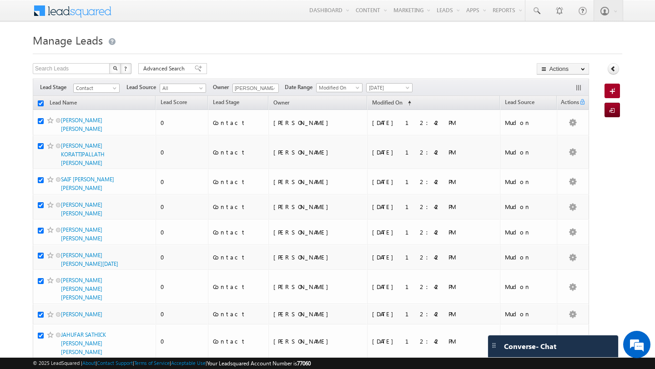
checkbox input "true"
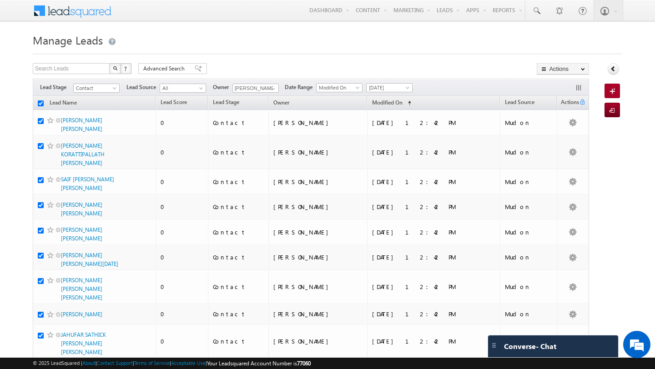
checkbox input "true"
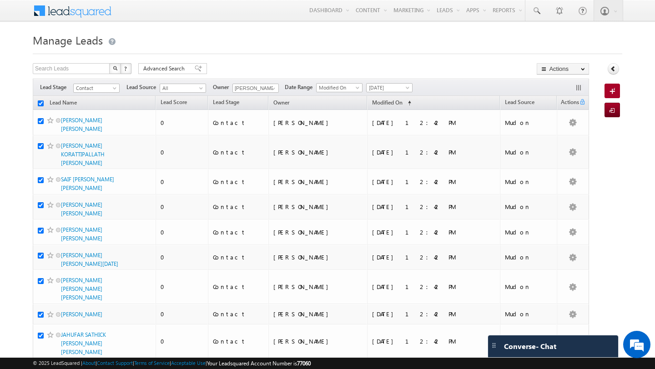
checkbox input "true"
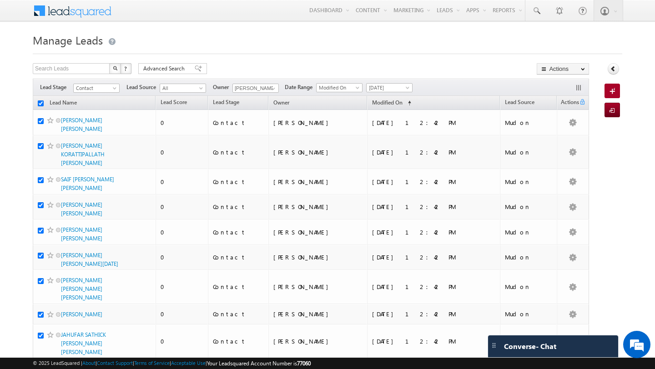
checkbox input "true"
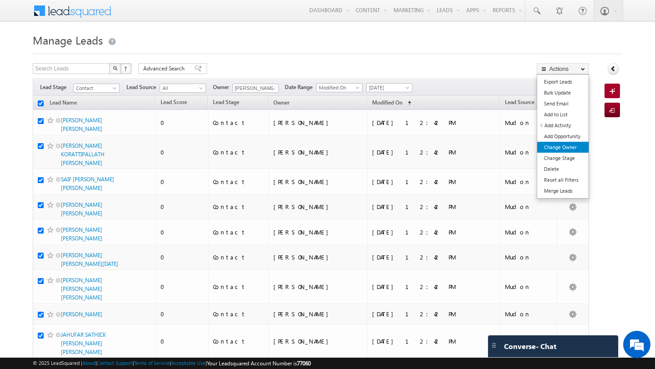
click at [564, 143] on link "Change Owner" at bounding box center [562, 147] width 51 height 11
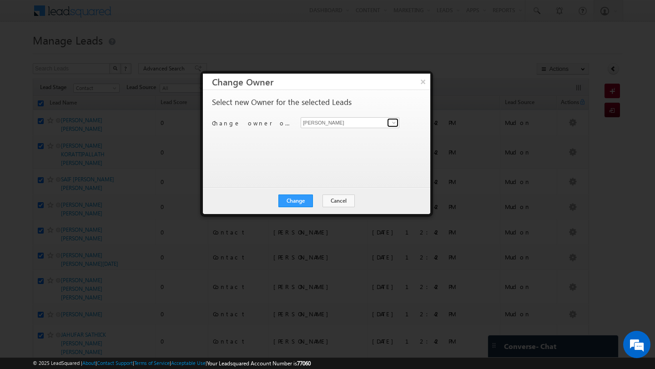
click at [391, 122] on span at bounding box center [393, 122] width 7 height 7
click at [327, 138] on span "[PERSON_NAME][EMAIL_ADDRESS][PERSON_NAME][DOMAIN_NAME]" at bounding box center [345, 140] width 82 height 7
type input "[PERSON_NAME]"
click at [303, 202] on button "Change" at bounding box center [295, 201] width 35 height 13
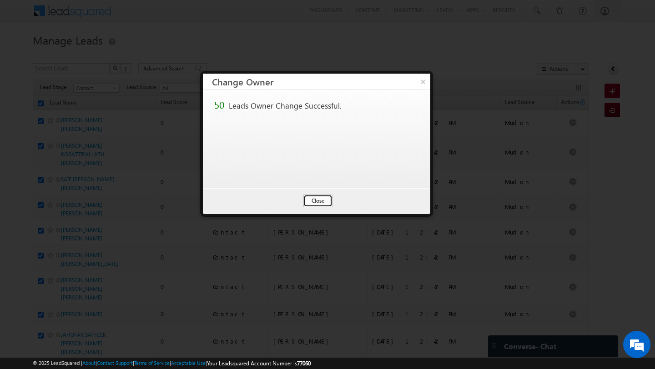
click at [319, 203] on button "Close" at bounding box center [317, 201] width 29 height 13
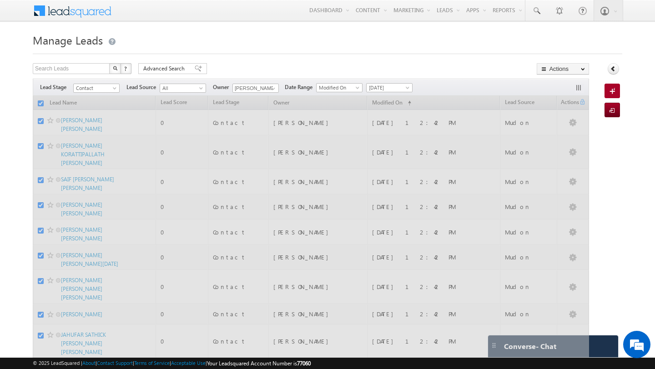
checkbox input "false"
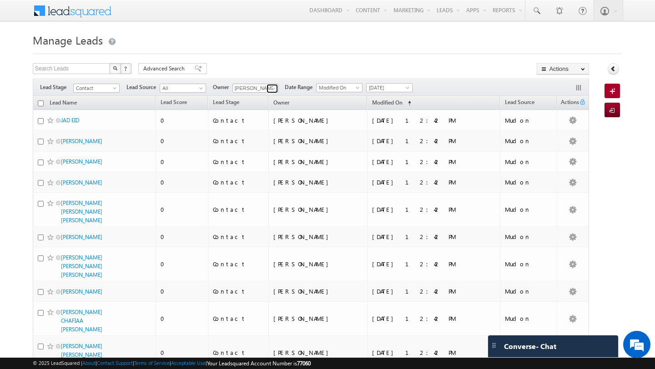
click at [273, 88] on span at bounding box center [273, 88] width 7 height 7
click at [258, 104] on span "[PERSON_NAME][EMAIL_ADDRESS][PERSON_NAME][DOMAIN_NAME]" at bounding box center [277, 104] width 82 height 7
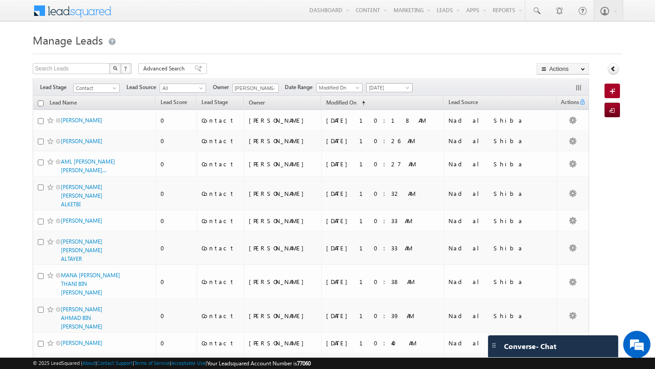
click at [392, 90] on span "[DATE]" at bounding box center [388, 88] width 43 height 8
click at [385, 125] on link "[DATE]" at bounding box center [387, 127] width 46 height 8
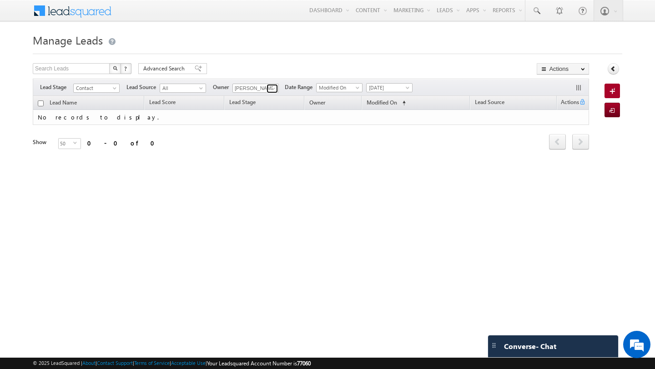
click at [267, 90] on link at bounding box center [272, 88] width 11 height 9
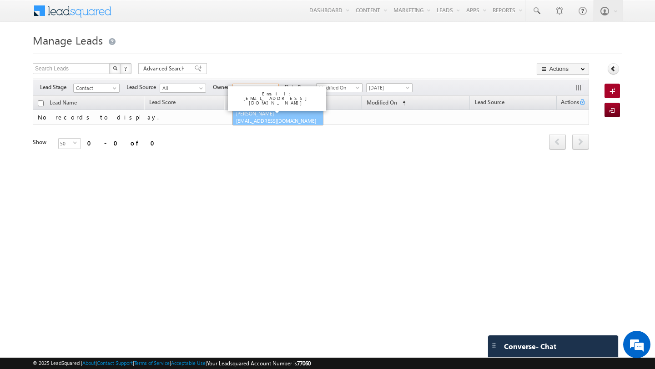
click at [261, 111] on link "[PERSON_NAME] [EMAIL_ADDRESS][DOMAIN_NAME]" at bounding box center [277, 117] width 91 height 17
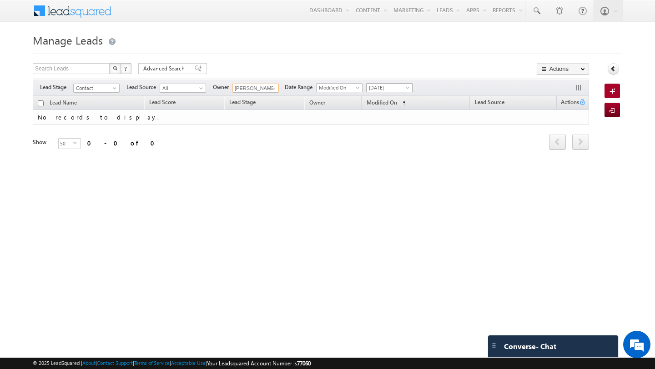
type input "[PERSON_NAME]"
click at [394, 88] on span "[DATE]" at bounding box center [388, 88] width 43 height 8
click at [386, 119] on link "[DATE]" at bounding box center [387, 118] width 46 height 8
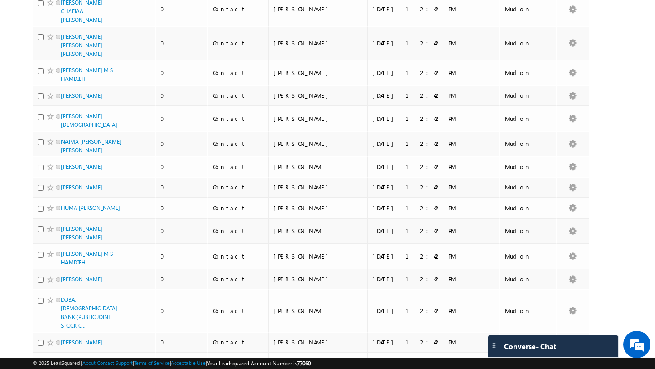
scroll to position [996, 0]
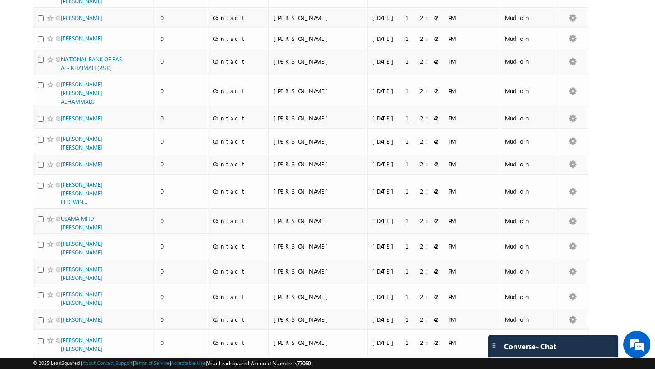
click at [65, 350] on li "100" at bounding box center [64, 353] width 22 height 9
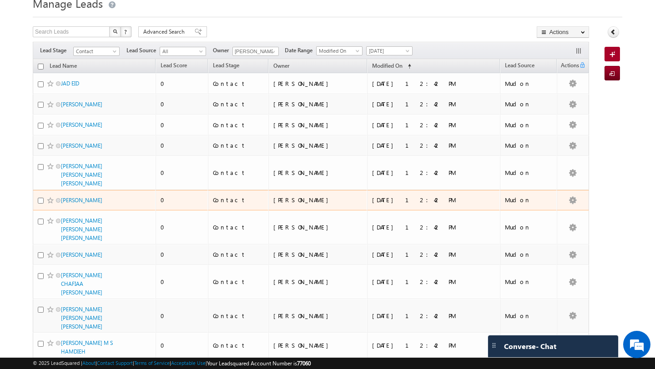
scroll to position [0, 0]
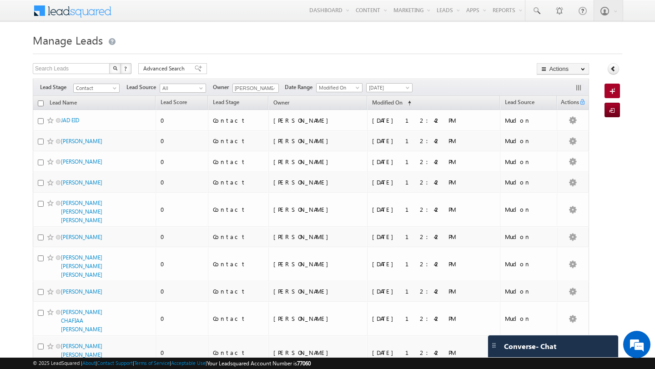
click at [41, 106] on input "checkbox" at bounding box center [41, 104] width 6 height 6
checkbox input "true"
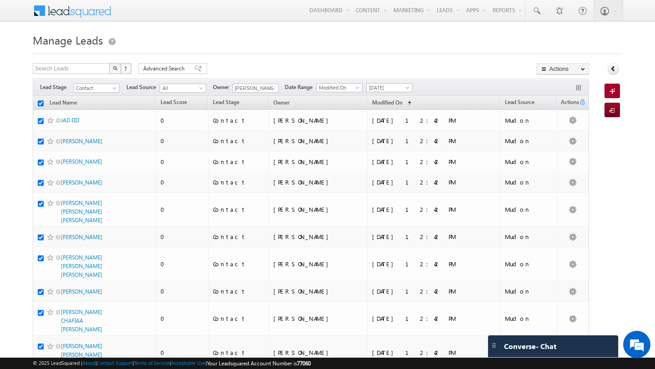
checkbox input "true"
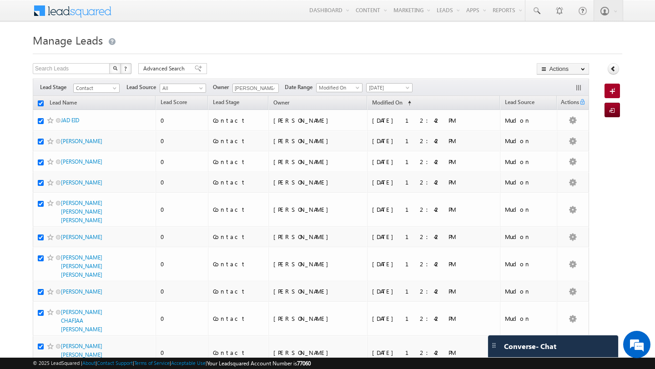
checkbox input "true"
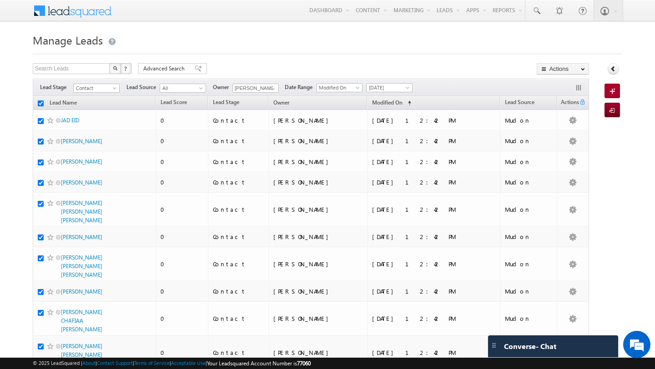
checkbox input "true"
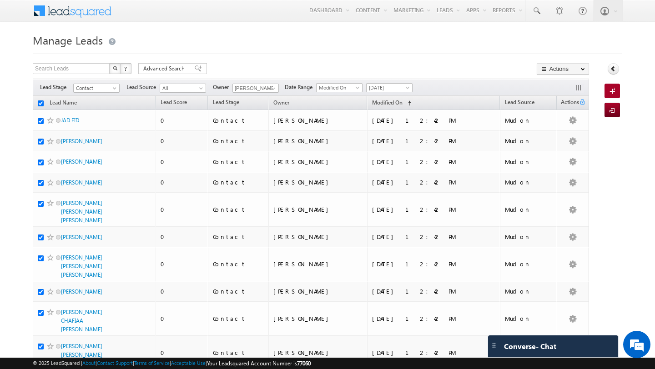
checkbox input "true"
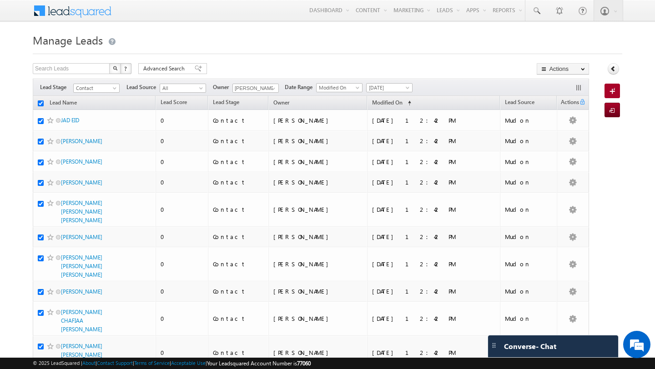
checkbox input "true"
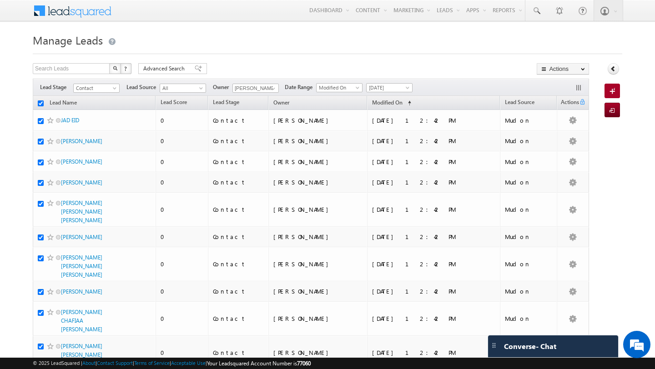
checkbox input "true"
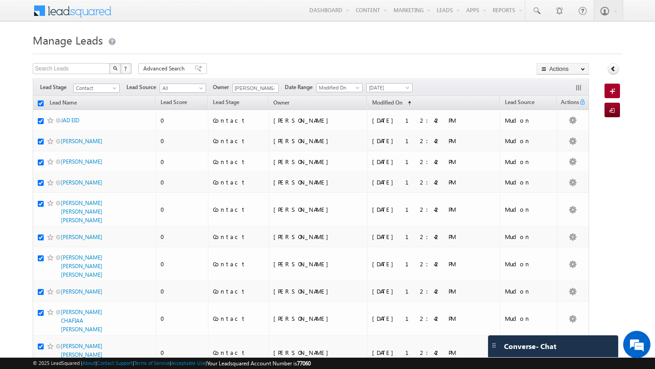
checkbox input "true"
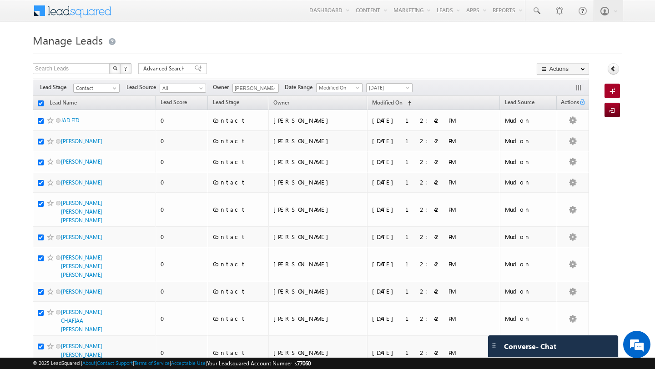
checkbox input "true"
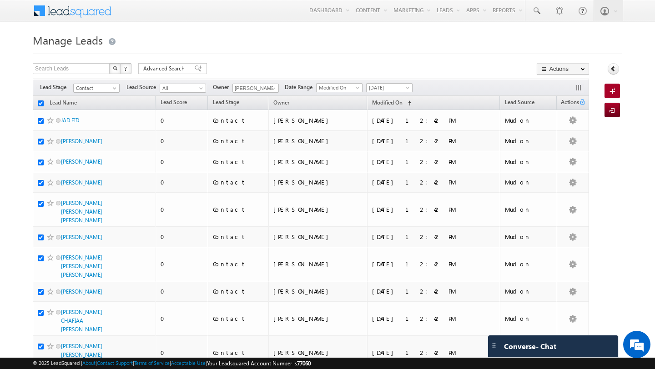
checkbox input "true"
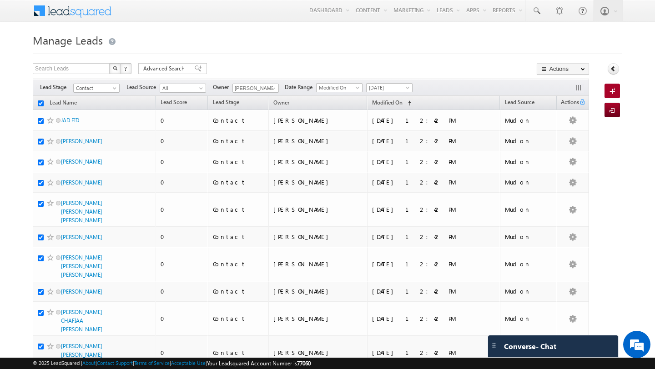
checkbox input "true"
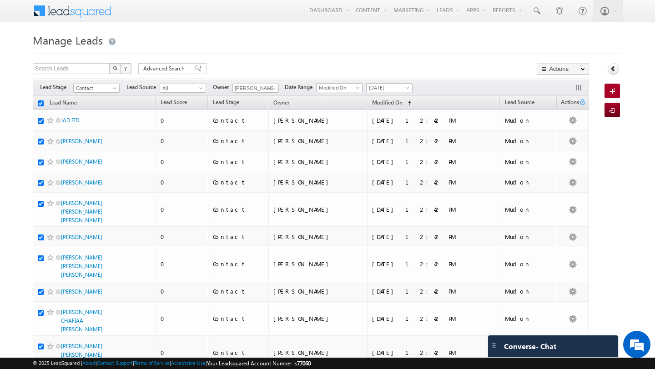
checkbox input "true"
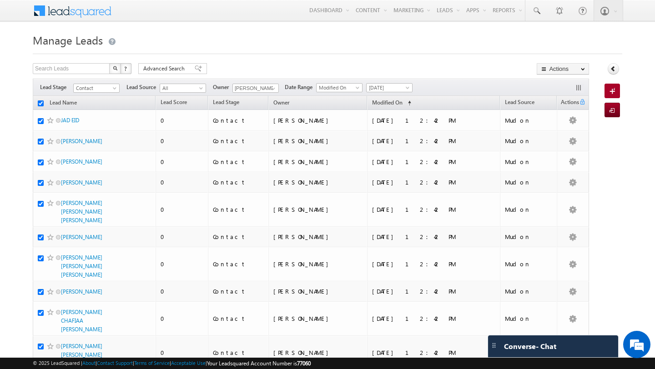
checkbox input "true"
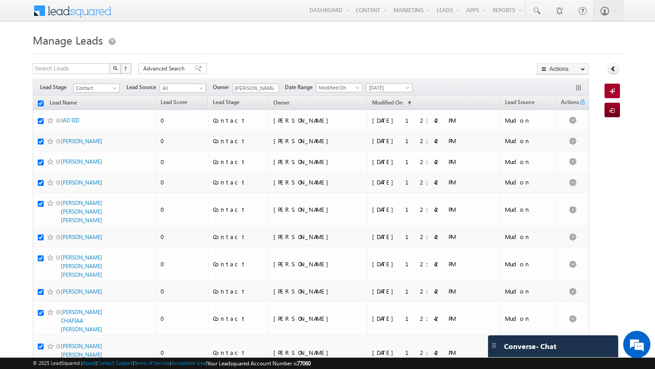
checkbox input "true"
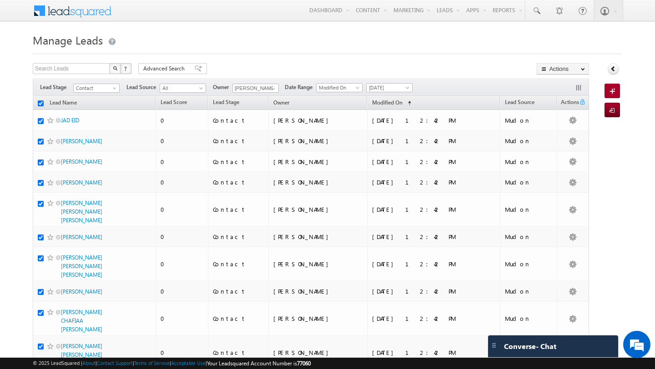
checkbox input "true"
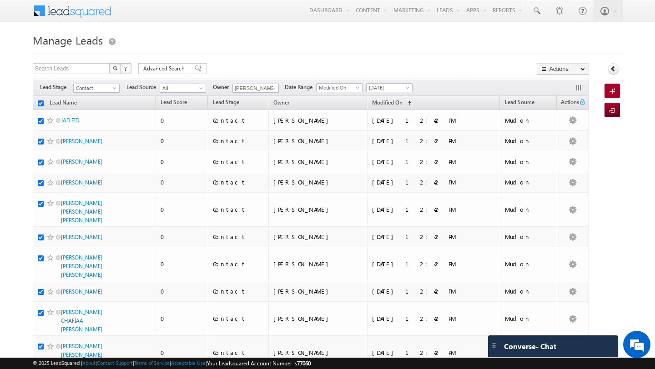
checkbox input "true"
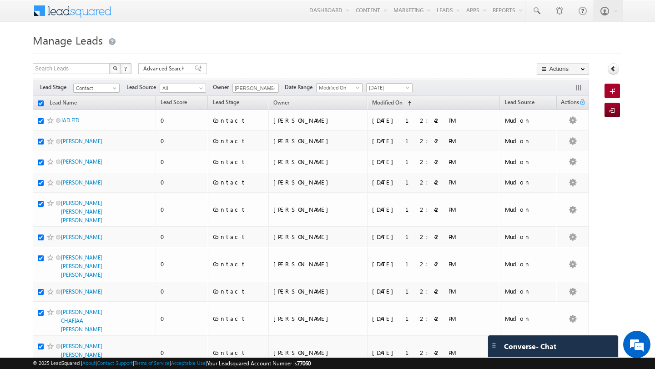
checkbox input "true"
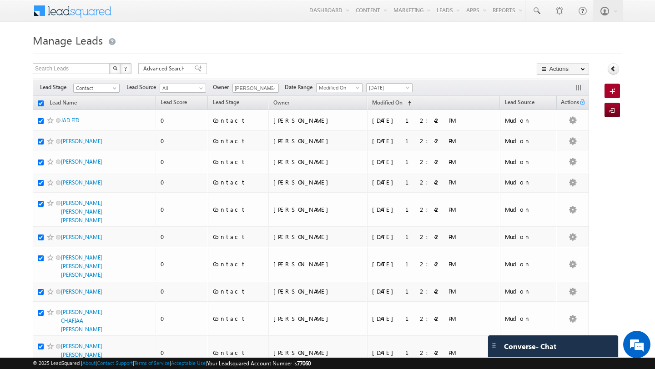
checkbox input "true"
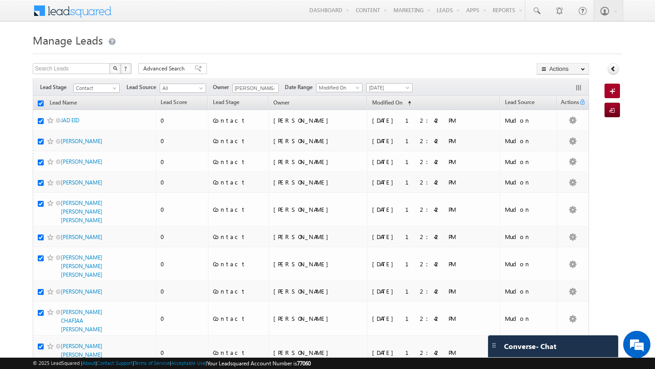
checkbox input "true"
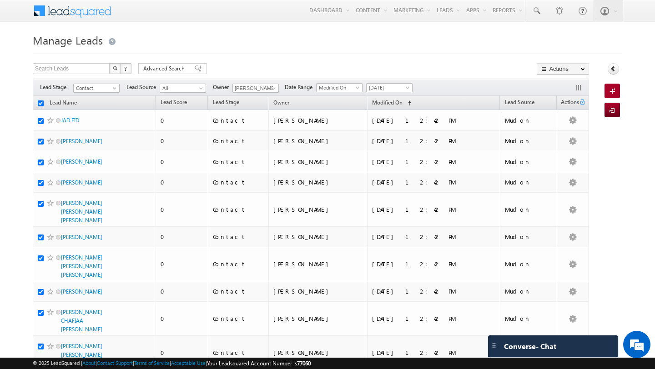
checkbox input "true"
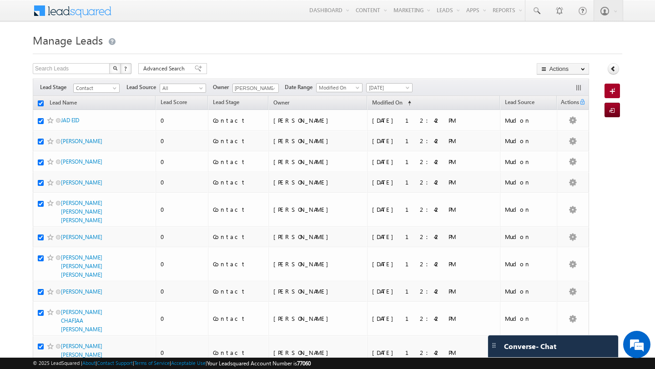
checkbox input "true"
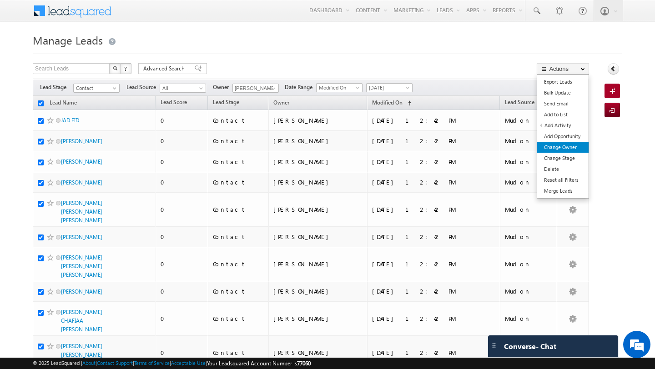
click at [571, 143] on link "Change Owner" at bounding box center [562, 147] width 51 height 11
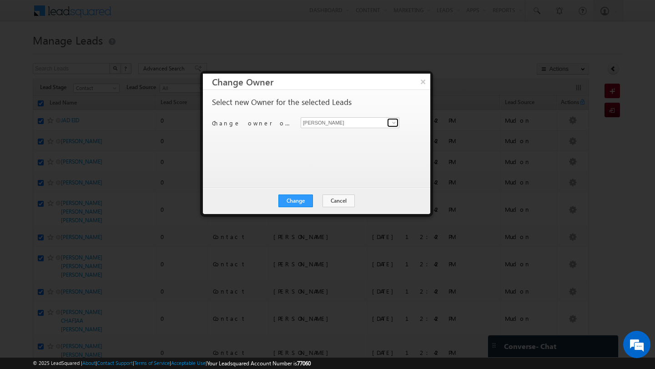
click at [393, 125] on span at bounding box center [393, 122] width 7 height 7
click at [369, 140] on span "pratyush.kuanr@indglobal.ae" at bounding box center [345, 140] width 82 height 7
type input "[PERSON_NAME]"
click at [290, 202] on button "Change" at bounding box center [295, 201] width 35 height 13
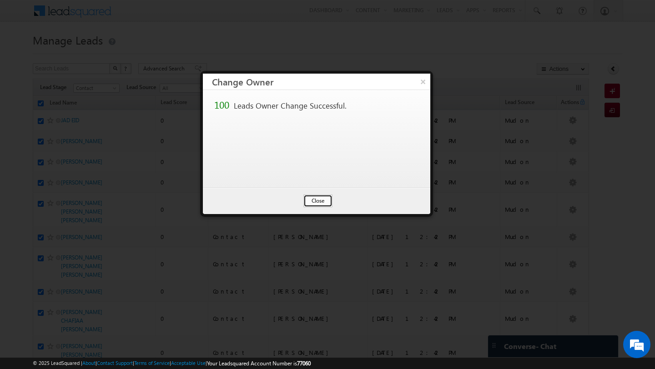
click at [313, 204] on button "Close" at bounding box center [317, 201] width 29 height 13
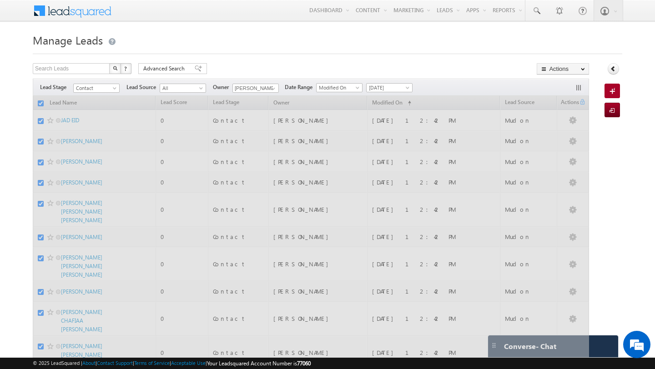
checkbox input "false"
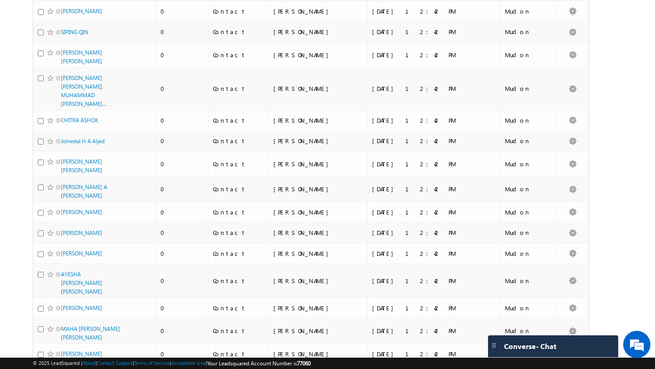
scroll to position [220, 0]
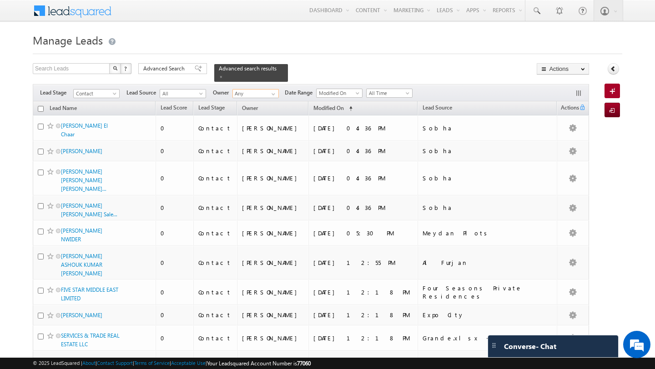
click at [256, 93] on input "Any" at bounding box center [255, 93] width 46 height 9
click at [250, 122] on link "[PERSON_NAME] [EMAIL_ADDRESS][DOMAIN_NAME]" at bounding box center [277, 122] width 91 height 17
type input "[PERSON_NAME]"
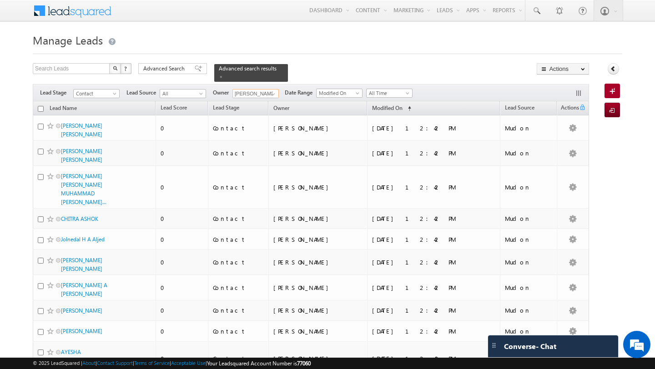
click at [42, 111] on input "checkbox" at bounding box center [41, 109] width 6 height 6
checkbox input "true"
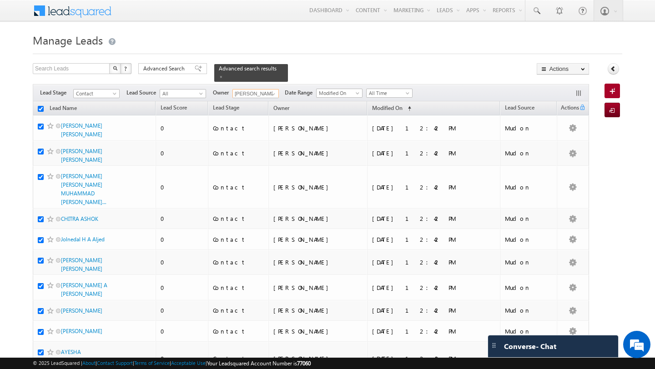
checkbox input "true"
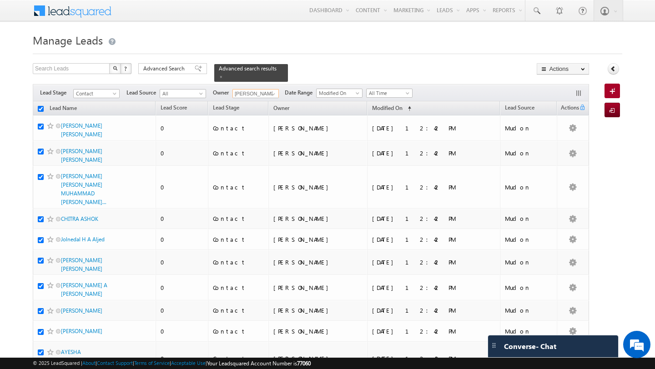
checkbox input "true"
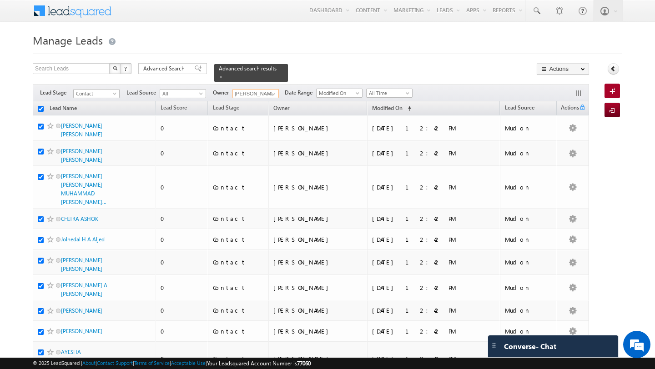
checkbox input "true"
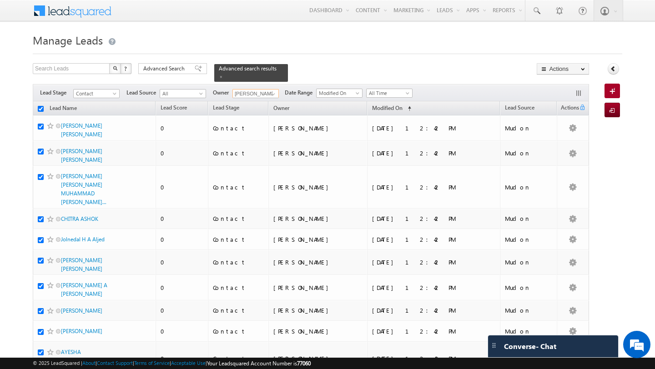
checkbox input "true"
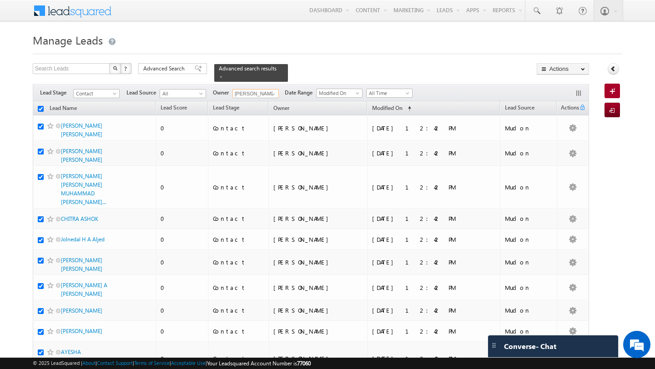
checkbox input "true"
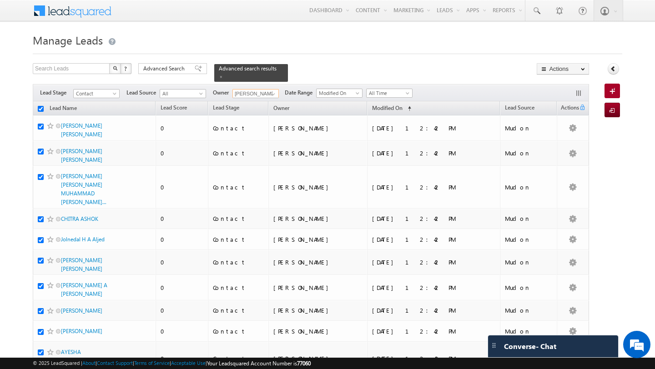
checkbox input "true"
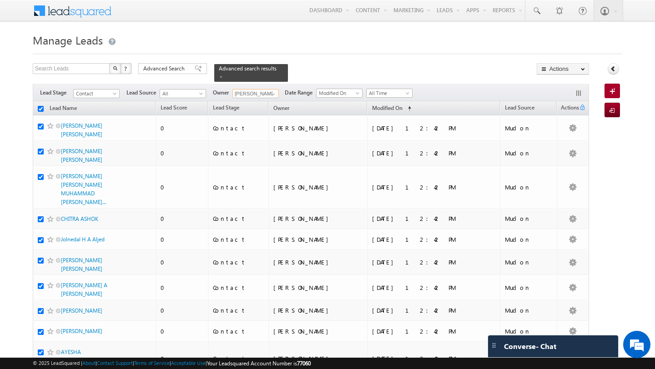
checkbox input "true"
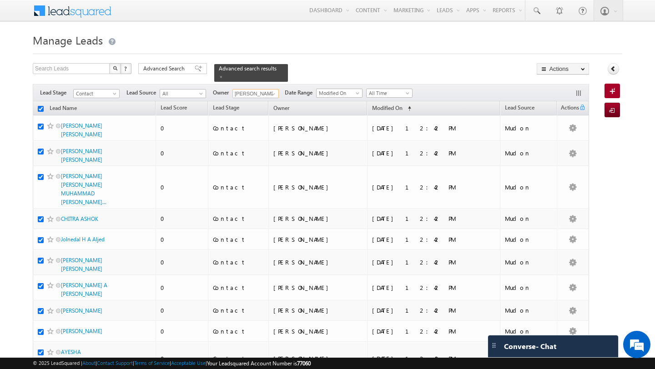
checkbox input "true"
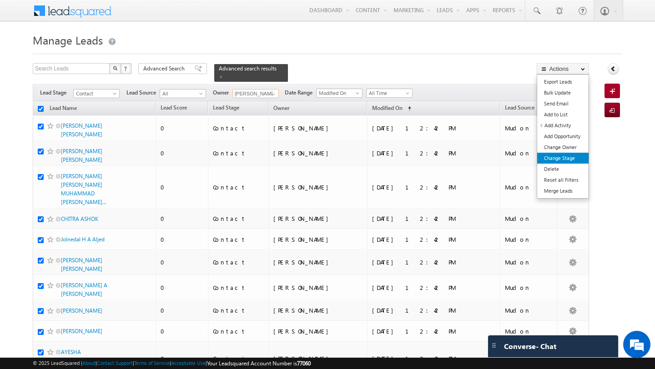
type input "[PERSON_NAME]"
click at [569, 157] on link "Change Stage" at bounding box center [562, 158] width 51 height 11
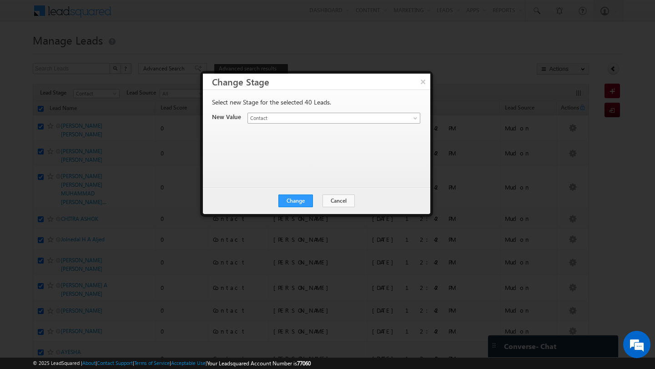
click at [387, 119] on span "Contact" at bounding box center [323, 118] width 151 height 8
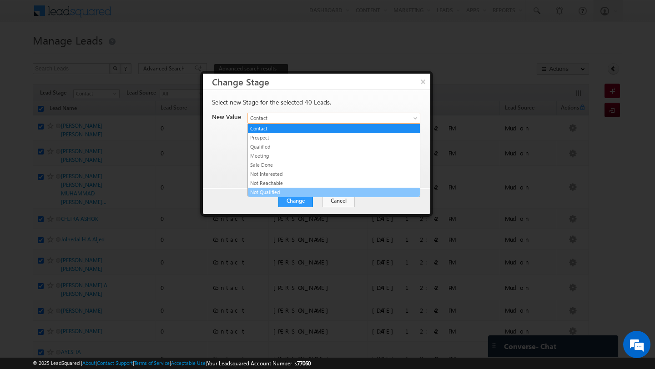
click at [352, 189] on link "Not Qualified" at bounding box center [334, 192] width 172 height 8
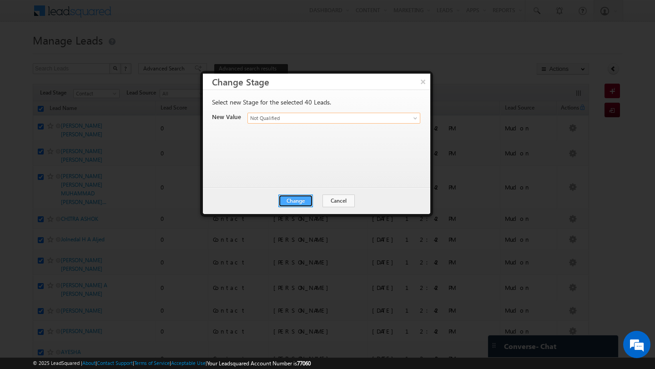
click at [290, 203] on button "Change" at bounding box center [295, 201] width 35 height 13
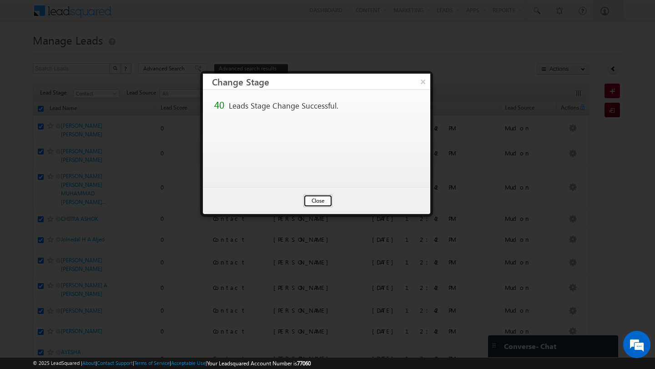
click at [322, 201] on button "Close" at bounding box center [317, 201] width 29 height 13
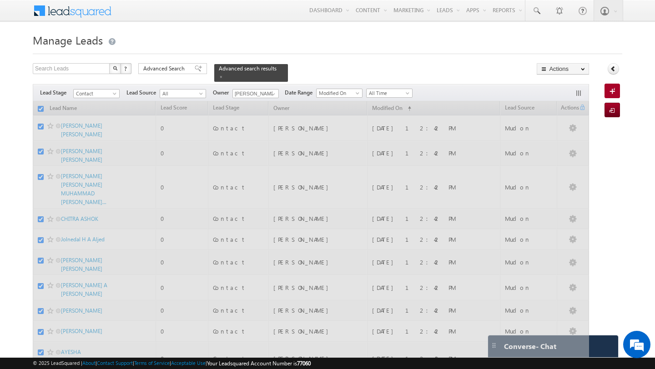
checkbox input "false"
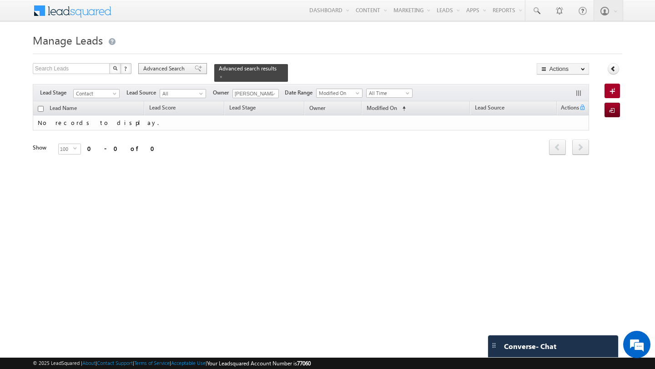
click at [168, 66] on span "Advanced Search" at bounding box center [165, 69] width 44 height 8
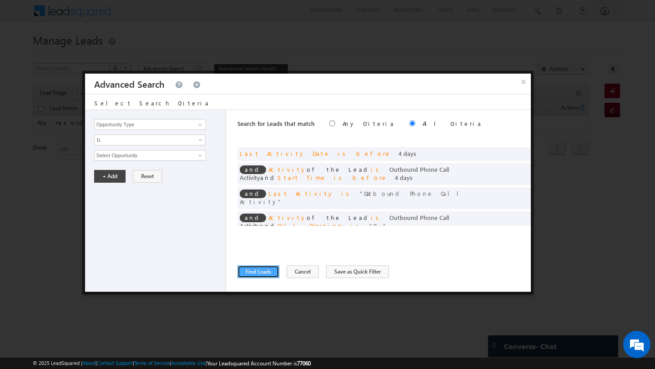
click at [248, 273] on button "Find Leads" at bounding box center [259, 272] width 42 height 13
